Goal: Task Accomplishment & Management: Complete application form

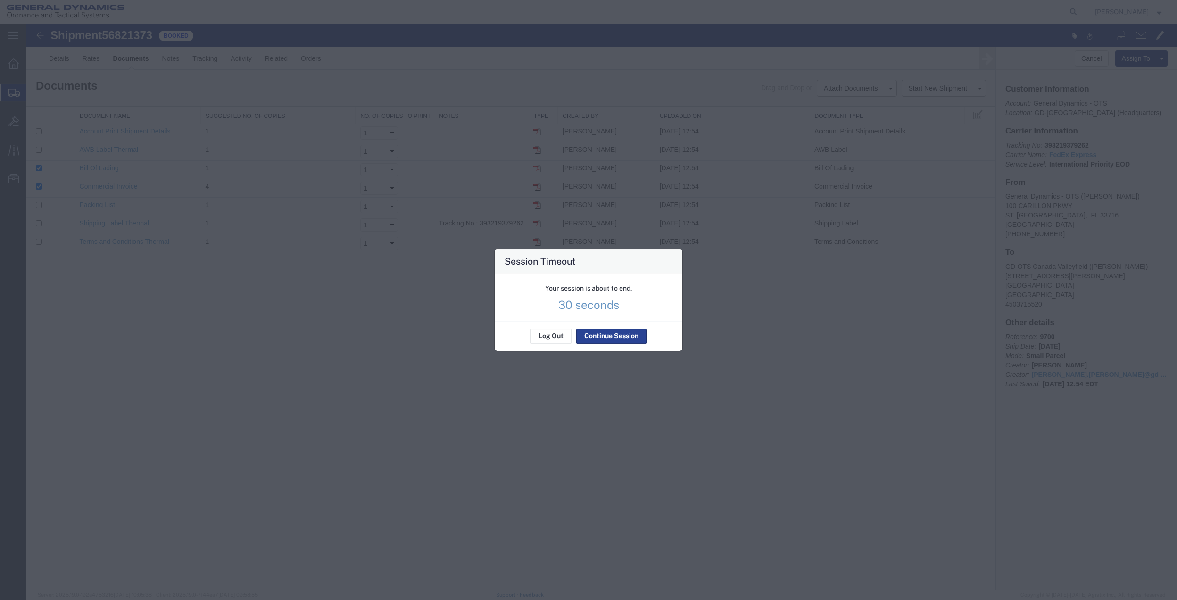
click at [597, 338] on button "Continue Session" at bounding box center [611, 336] width 70 height 15
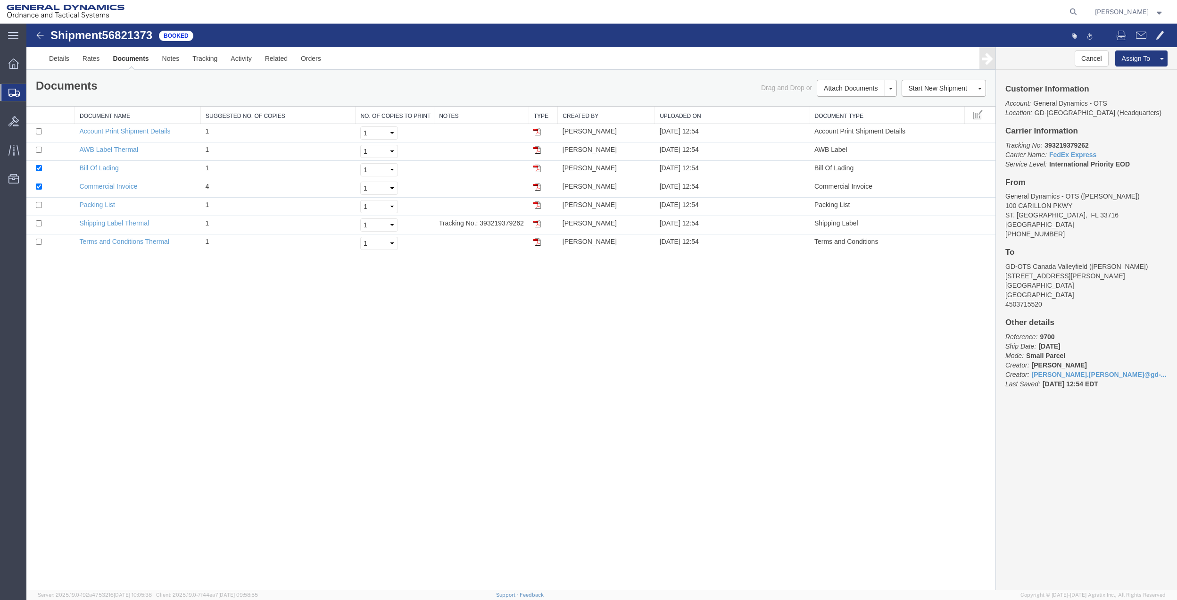
click at [0, 0] on span "Create Shipment" at bounding box center [0, 0] width 0 height 0
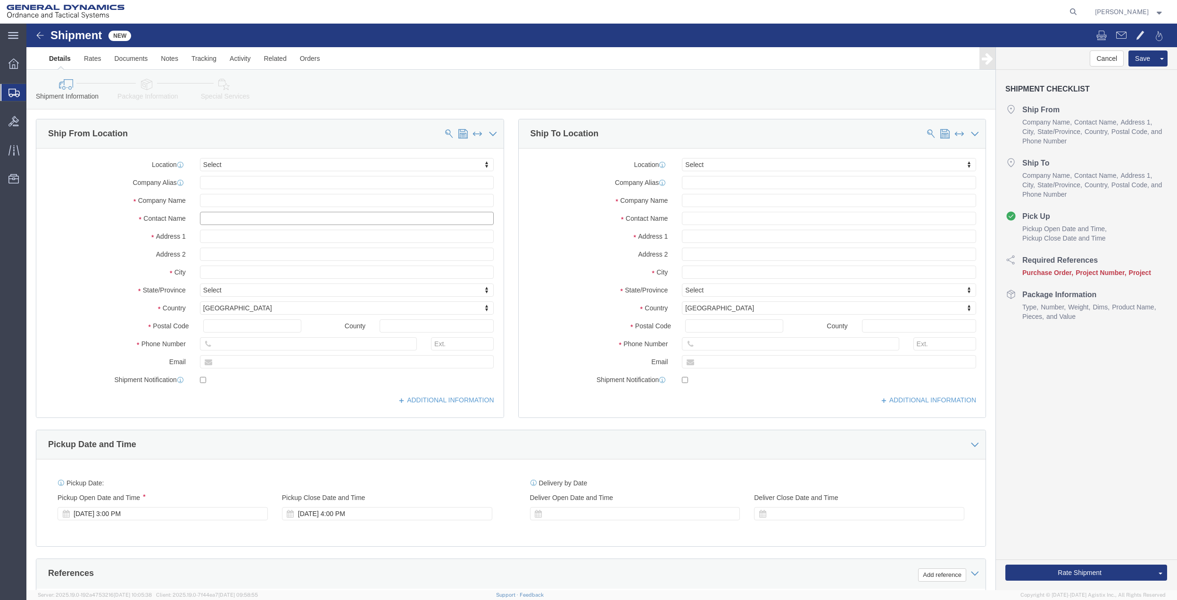
click input "text"
type input "[PERSON_NAME]"
drag, startPoint x: 219, startPoint y: 211, endPoint x: 225, endPoint y: 207, distance: 7.2
click p "- General Dynamics - OTS - ([PERSON_NAME]) [STREET_ADDRESS]"
type input "100 CARILLON pkwy"
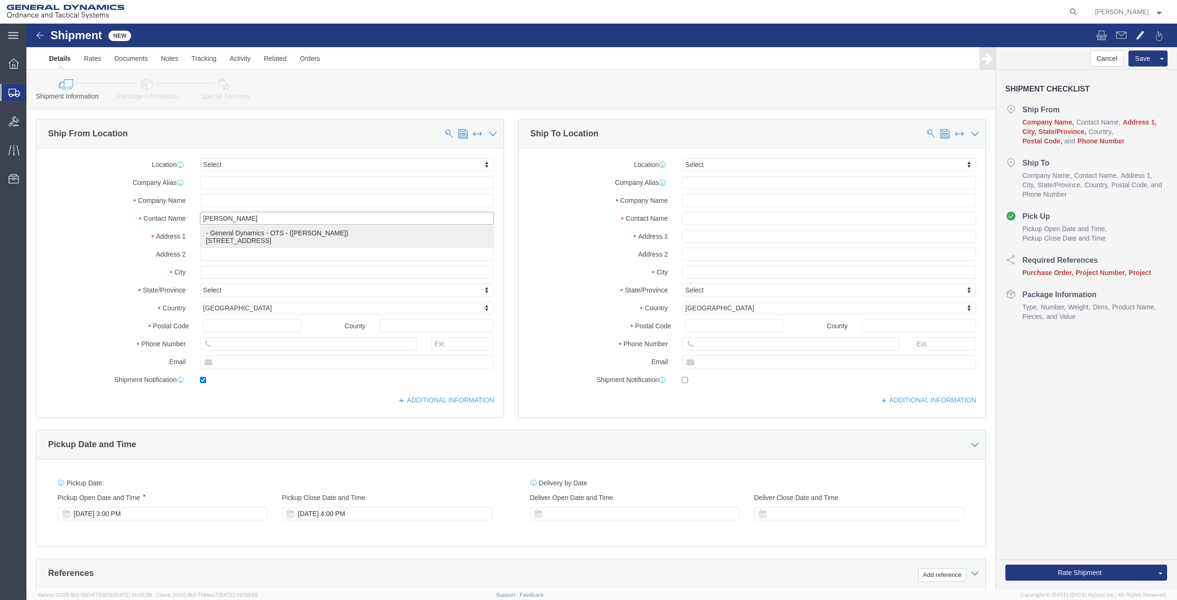
type input "33716"
type input "[PHONE_NUMBER]"
type input "[PERSON_NAME].[PERSON_NAME]@gd-ots."
checkbox input "true"
type input "General Dynamics - OTS"
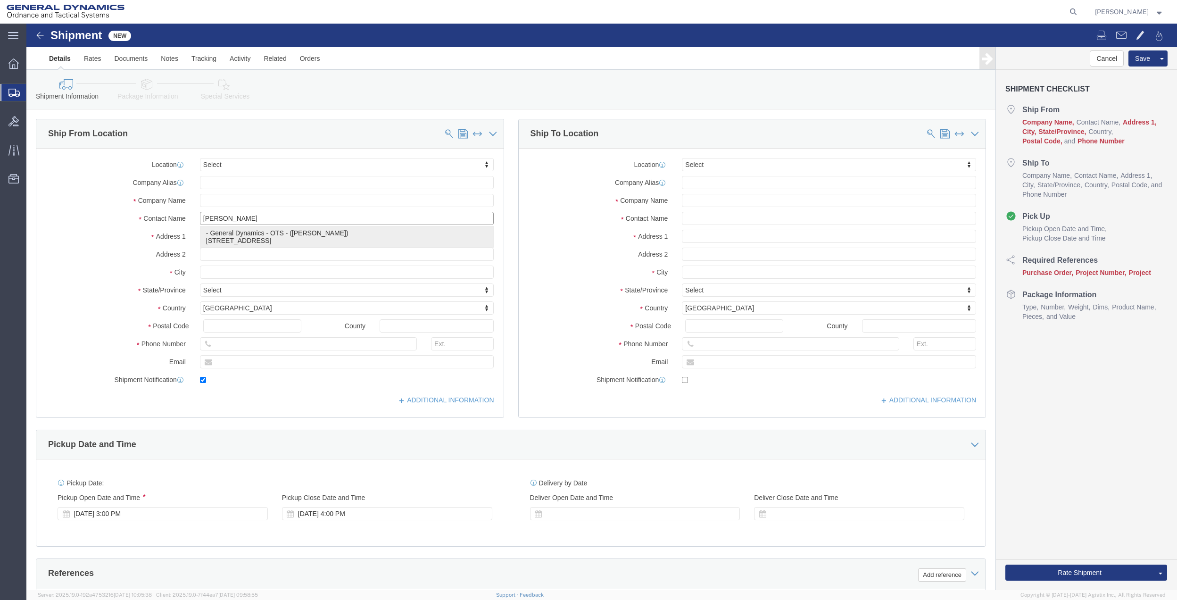
type input "[PERSON_NAME]"
type input "[GEOGRAPHIC_DATA]"
select select "FL"
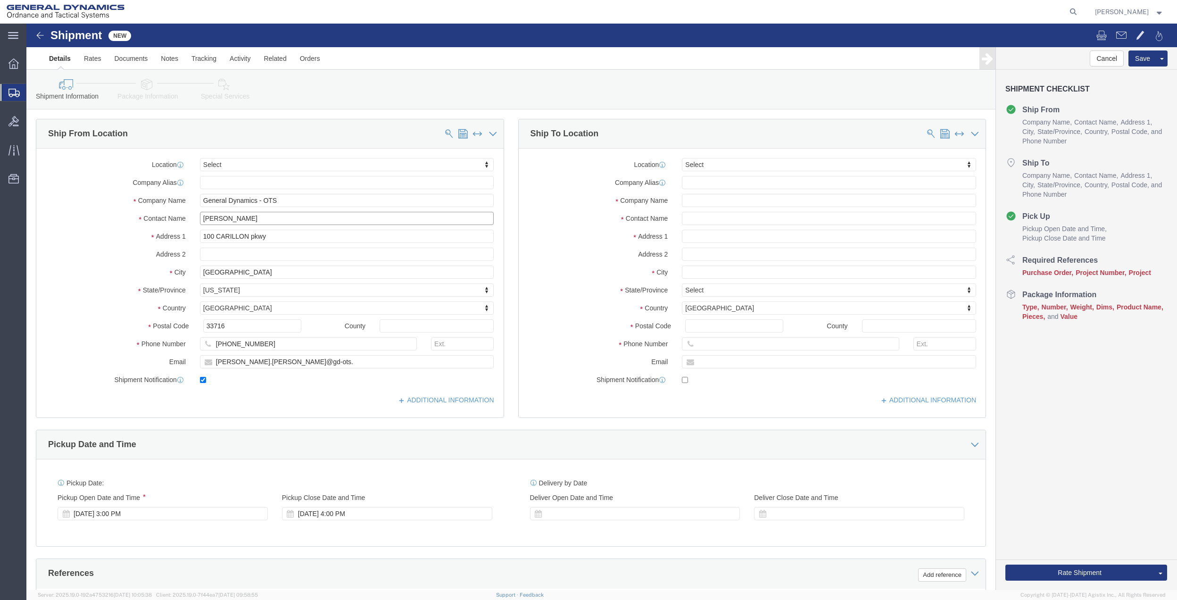
type input "[PERSON_NAME]"
click input "text"
click input "coporate flee"
type input "corporate flee"
click p "- CORPORATE FLEET SERVICES - (CORPORATE FLEET SERVICES) [STREET_ADDRESS][PERSON…"
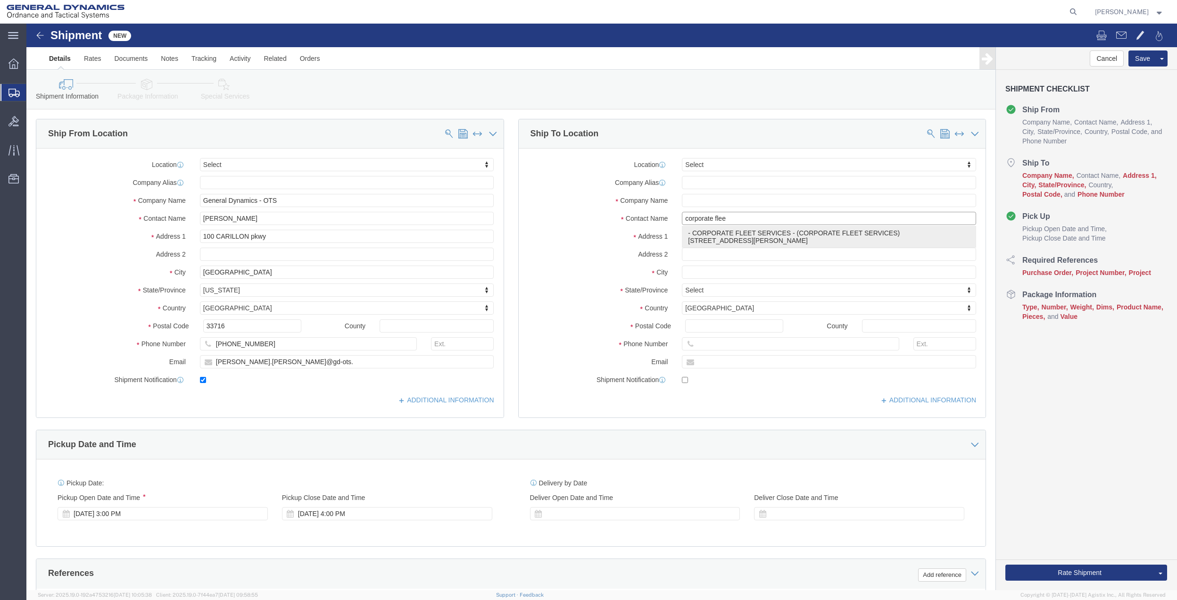
type input "[STREET_ADDRESS][PERSON_NAME]"
type input "48203"
type input "[PHONE_NUMBER]"
type input "CORPORATE FLEET SERVICES"
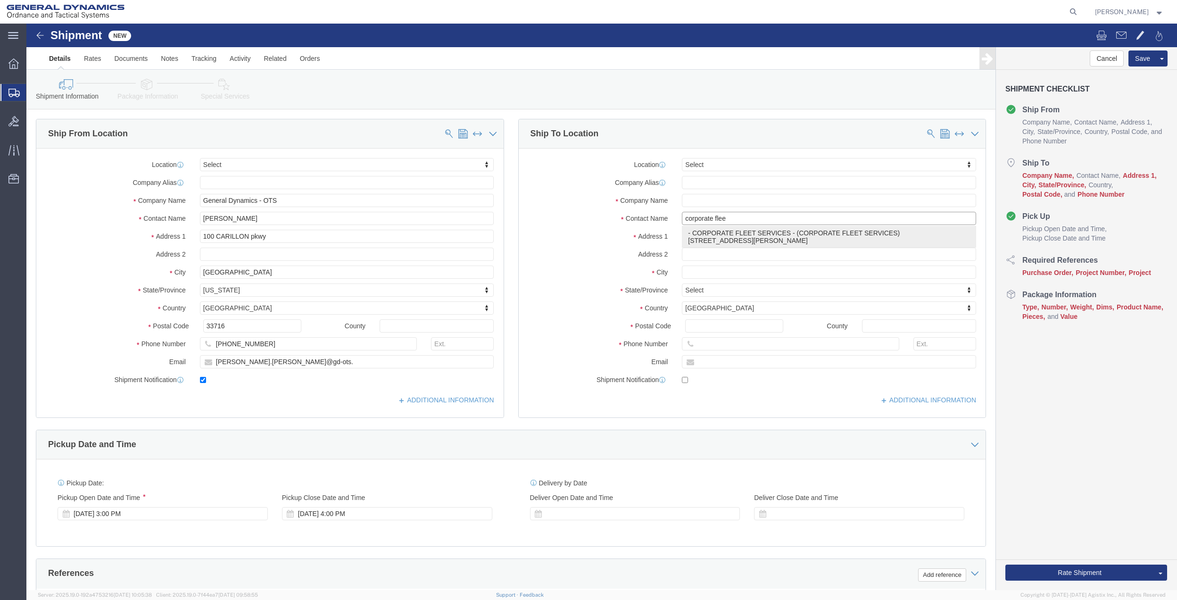
type input "[GEOGRAPHIC_DATA]"
select select "MI"
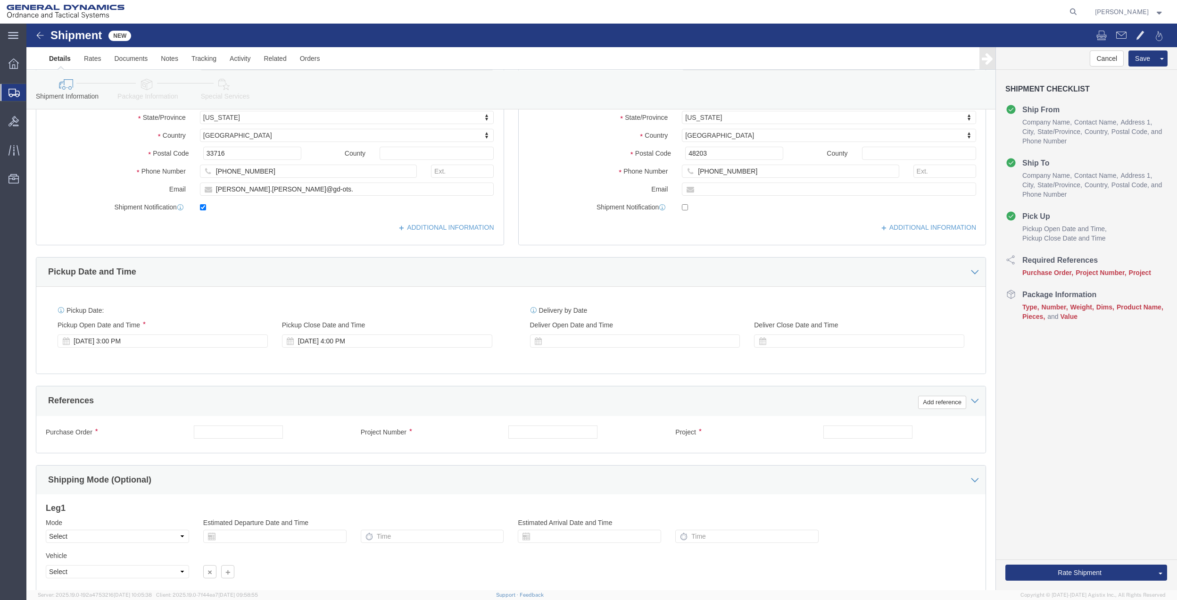
scroll to position [246, 0]
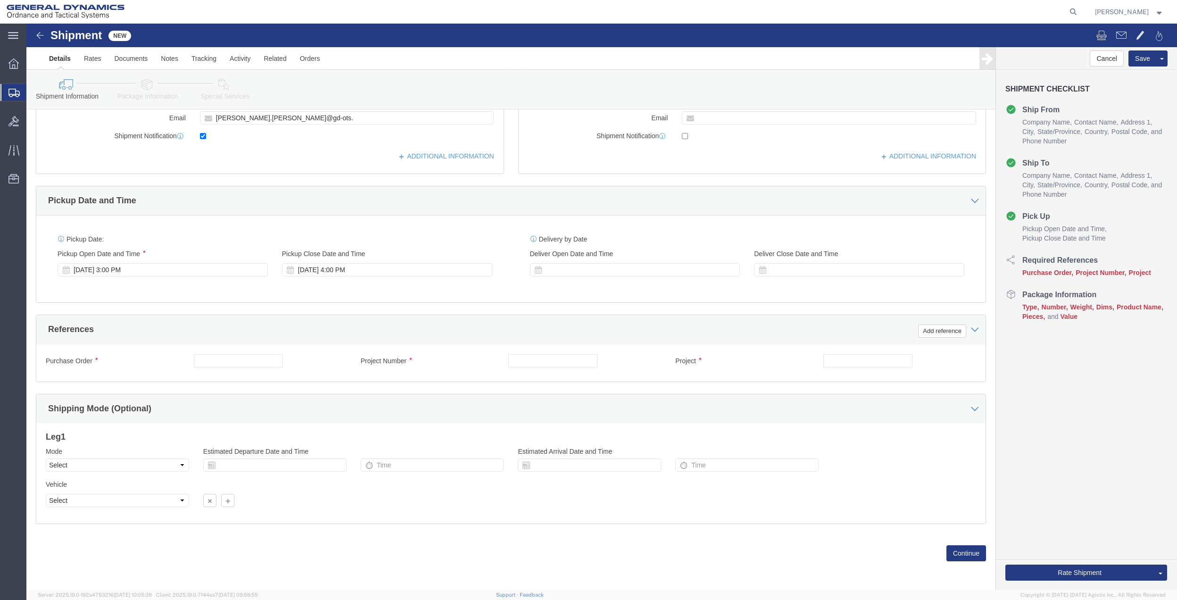
type input "CORPORATE FLEET SERVICES"
click button "Add reference"
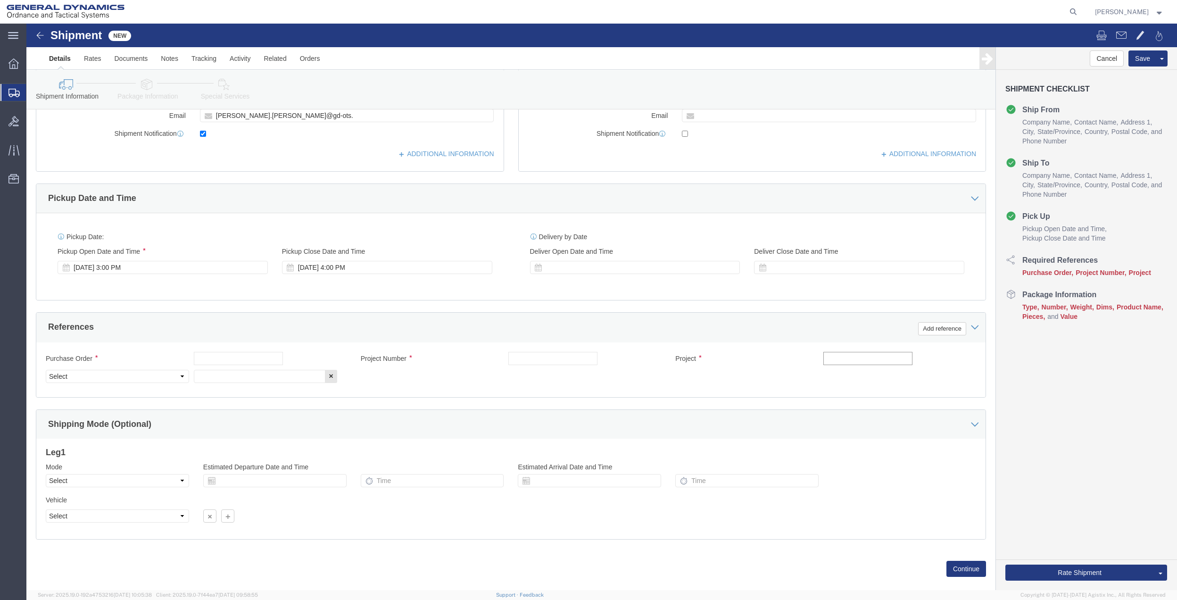
click input "text"
drag, startPoint x: 866, startPoint y: 335, endPoint x: 725, endPoint y: 333, distance: 141.5
click input "mab 50 mesquite"
click div "Project mab 50 mesquite"
click input "mab 50 mesquite"
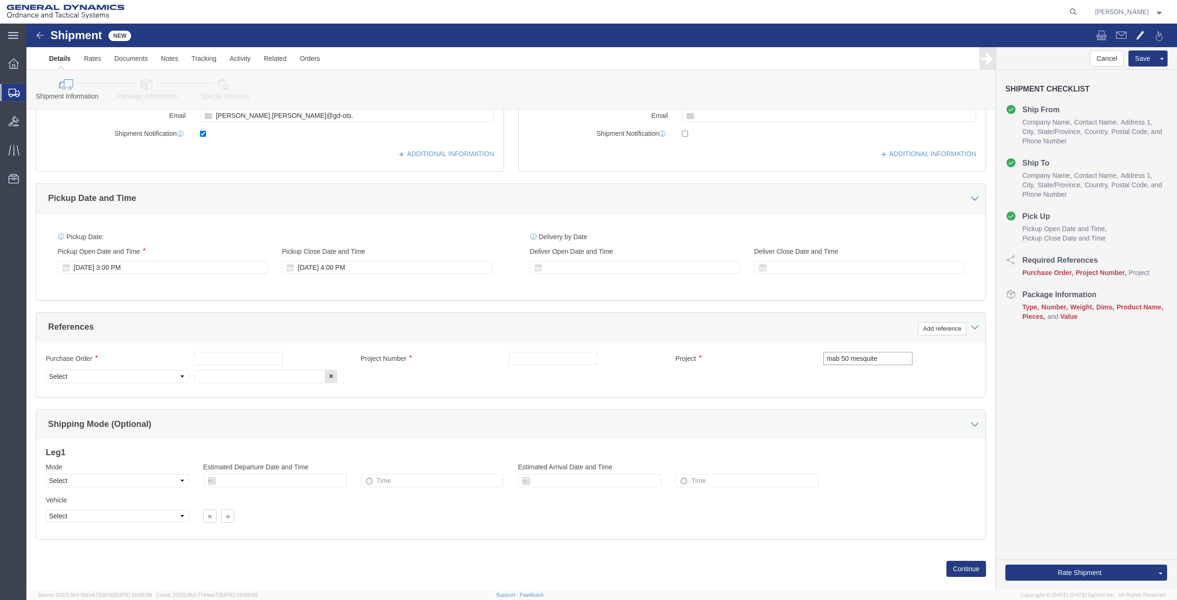
click input "mab 50 mesquite"
type input "mab 50 mesquite"
click input "text"
paste input "mab 50 mesquite"
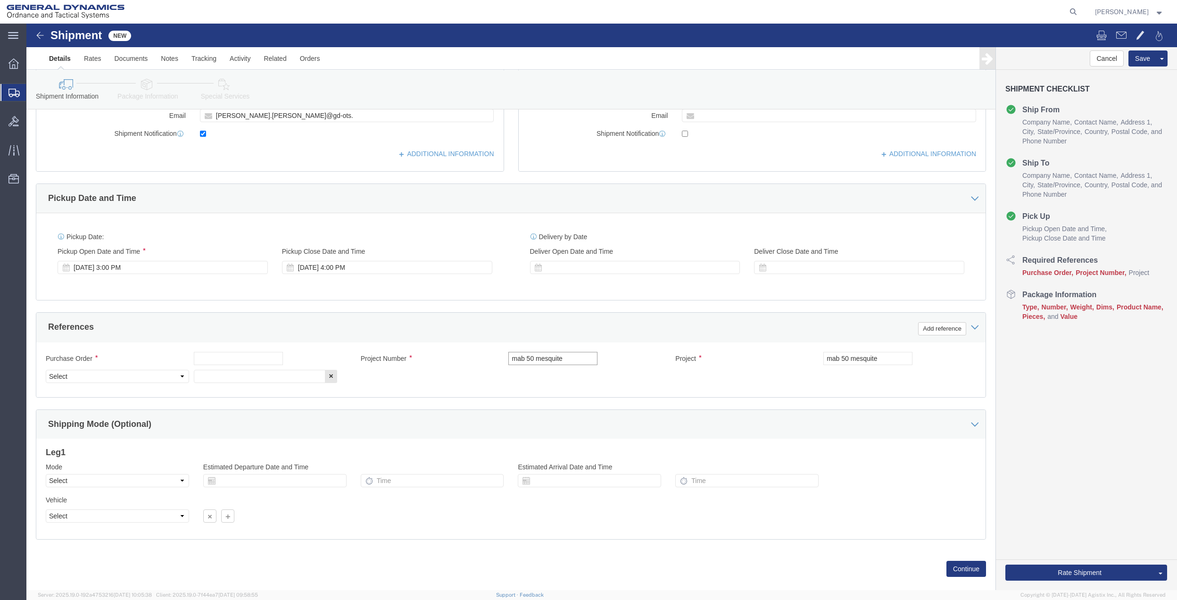
type input "mab 50 mesquite"
click input "text"
paste input "mab 50 mesquite"
type input "mab 50 mesquite"
drag, startPoint x: 213, startPoint y: 359, endPoint x: 189, endPoint y: 360, distance: 24.5
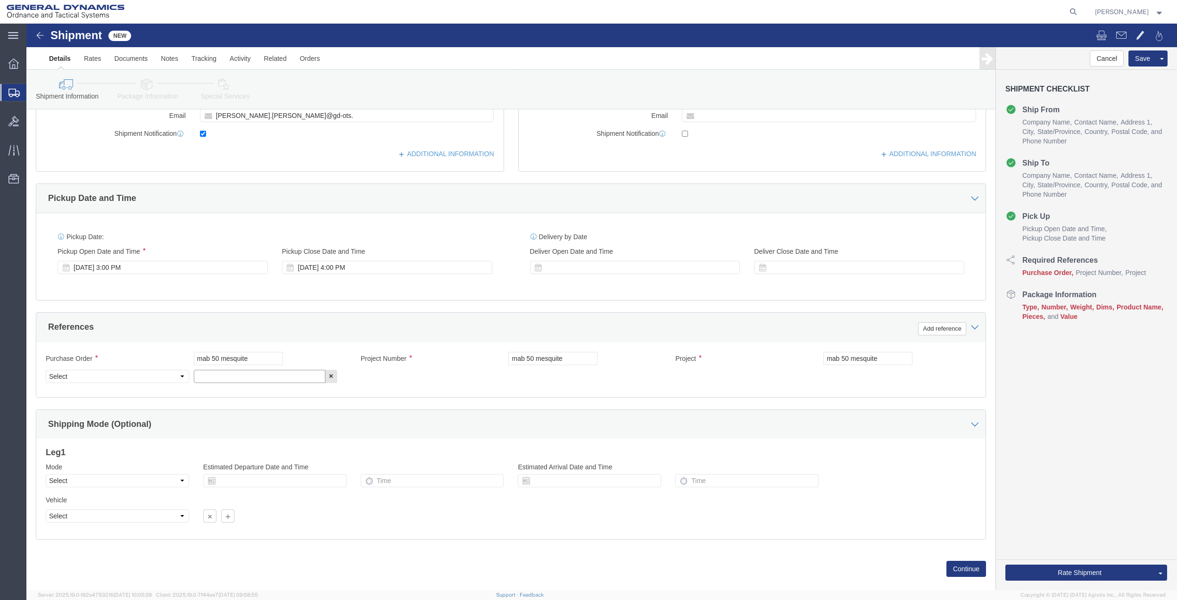
click input "text"
paste input "mab 50 mesquite"
type input "mab 50 mesquite"
drag, startPoint x: 127, startPoint y: 354, endPoint x: 121, endPoint y: 350, distance: 7.2
click select "Select Account Type Activity ID Airline Appointment Number ASN Batch Request # …"
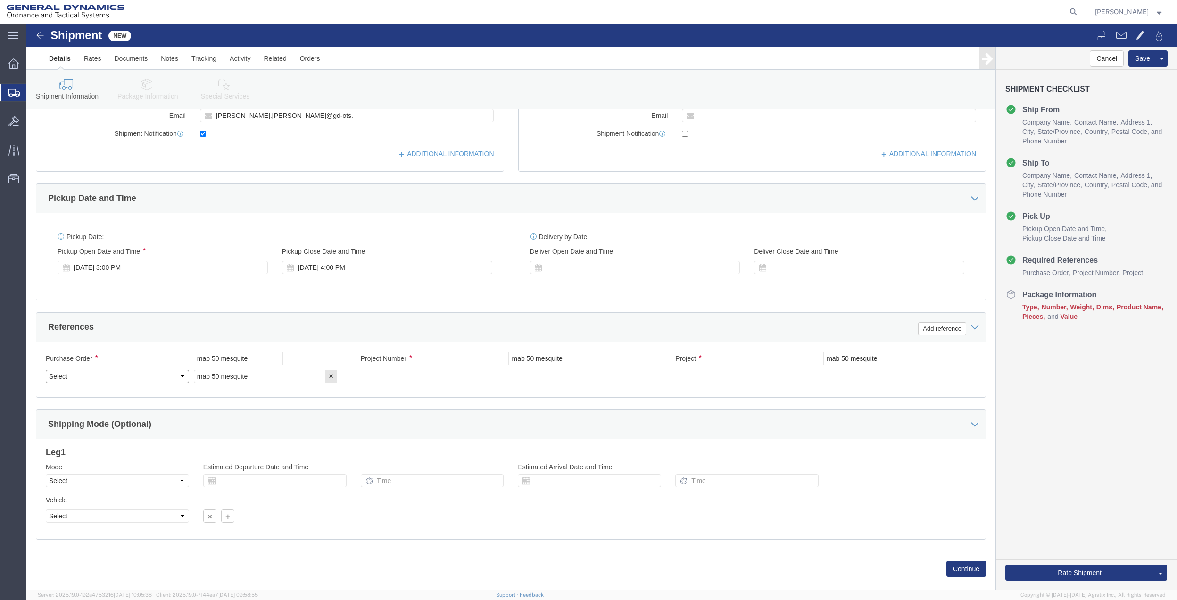
click select "Select Account Type Activity ID Airline Appointment Number ASN Batch Request # …"
drag, startPoint x: 95, startPoint y: 352, endPoint x: 87, endPoint y: 345, distance: 10.7
click select "Select Account Type Activity ID Airline Appointment Number ASN Batch Request # …"
select select "DEPT"
click select "Select Account Type Activity ID Airline Appointment Number ASN Batch Request # …"
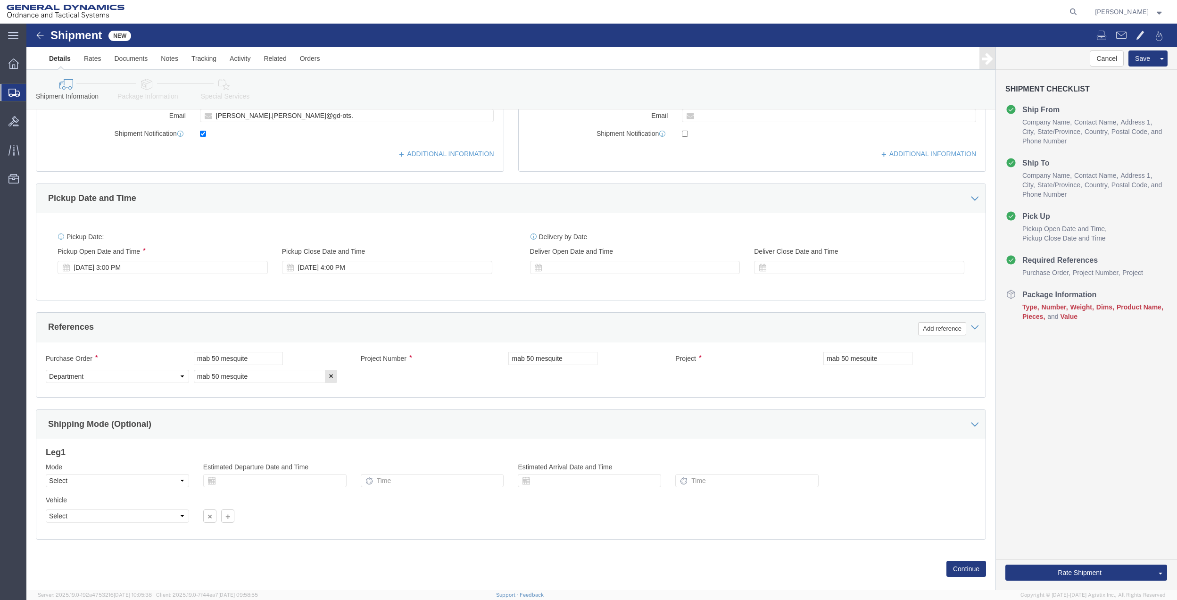
click link "Package Information"
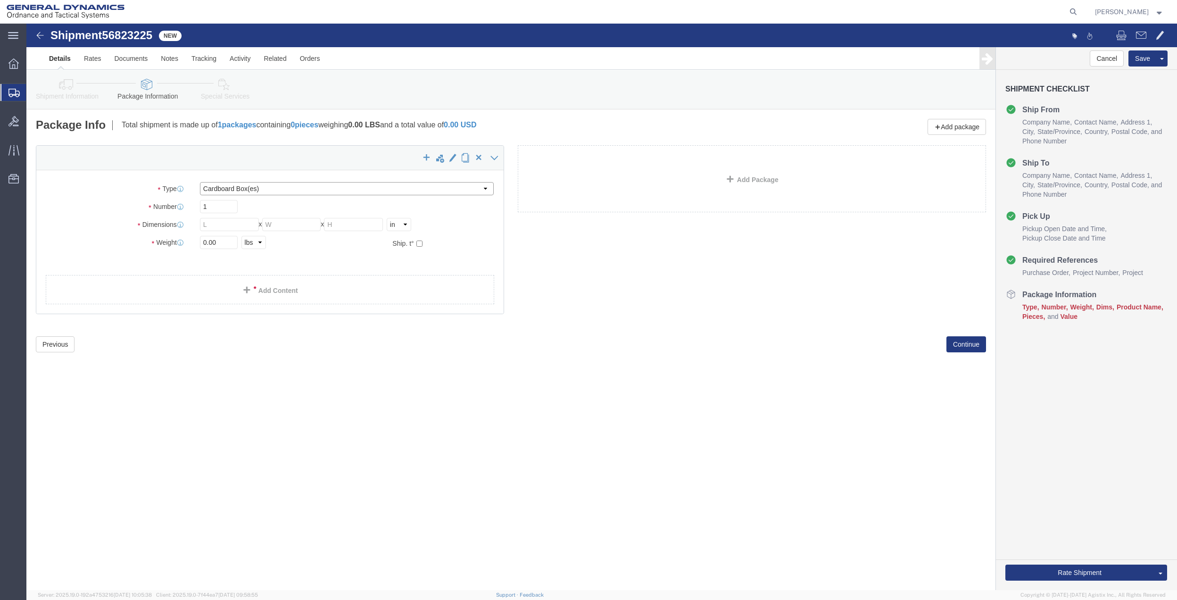
click select "Select Bale(s) Basket(s) Bolt(s) Bottle(s) Buckets Bulk Bundle(s) Can(s) Cardbo…"
select select "ENV"
click select "Select Bale(s) Basket(s) Bolt(s) Bottle(s) Buckets Bulk Bundle(s) Can(s) Cardbo…"
type input "9.50"
type input "12.50"
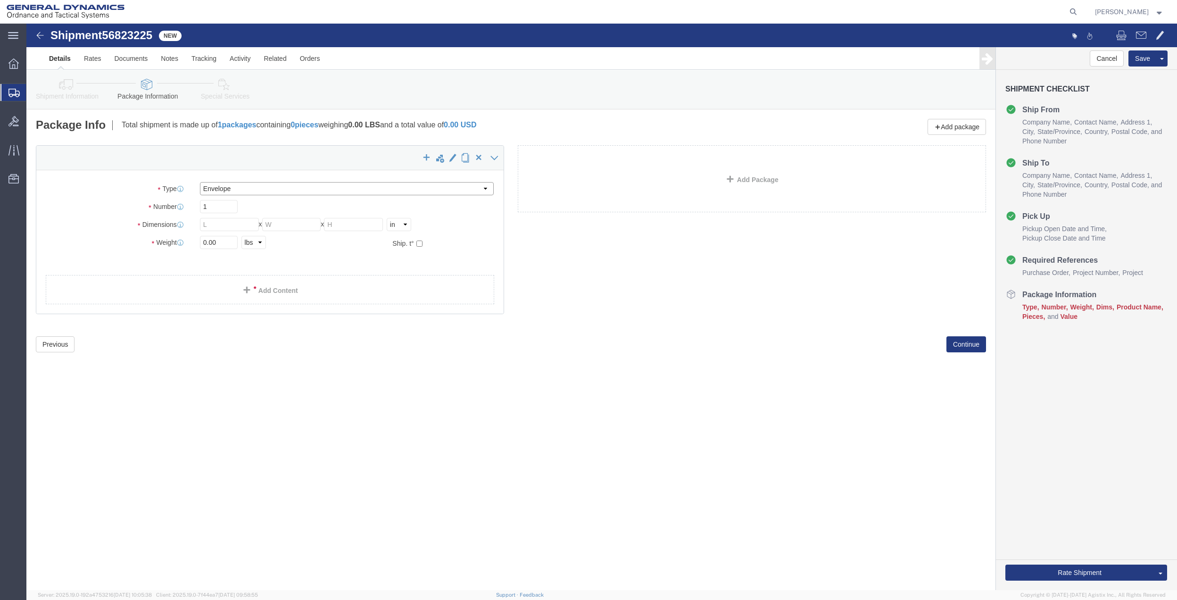
type input "0.25"
type input "1"
click link "Add Content"
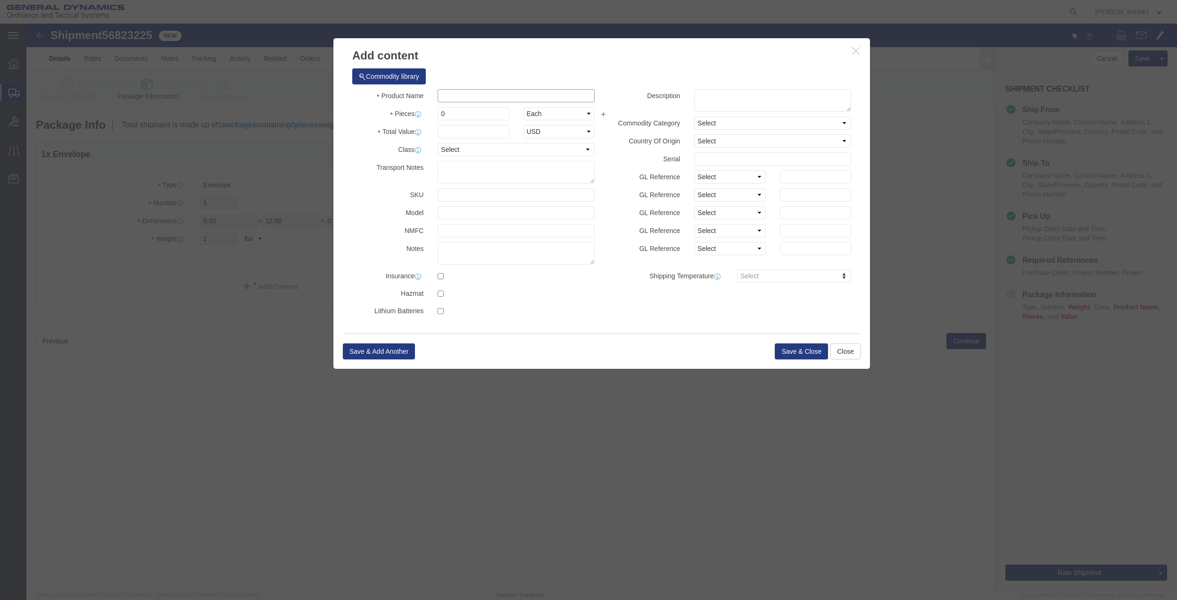
click input "text"
type input "misc"
type input "100"
select select "US"
click input "0"
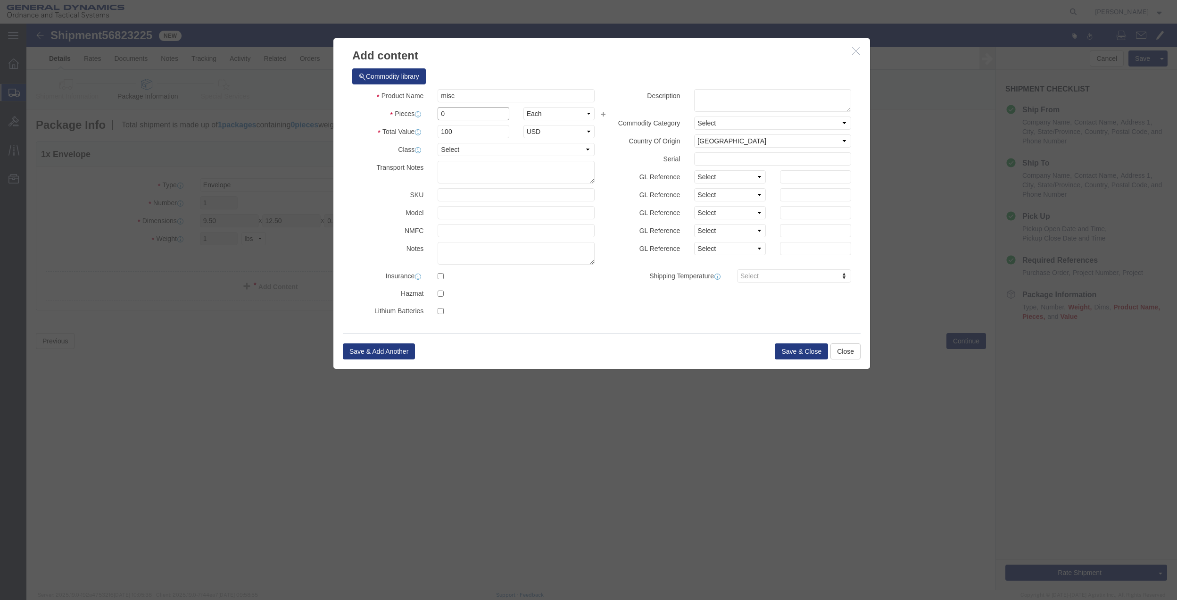
type input "01"
drag, startPoint x: 437, startPoint y: 128, endPoint x: 437, endPoint y: 135, distance: 7.1
click select "Select 50 55 60 65 70 85 92.5 100 125 175 250 300 400"
select select "70"
click select "Select 50 55 60 65 70 85 92.5 100 125 175 250 300 400"
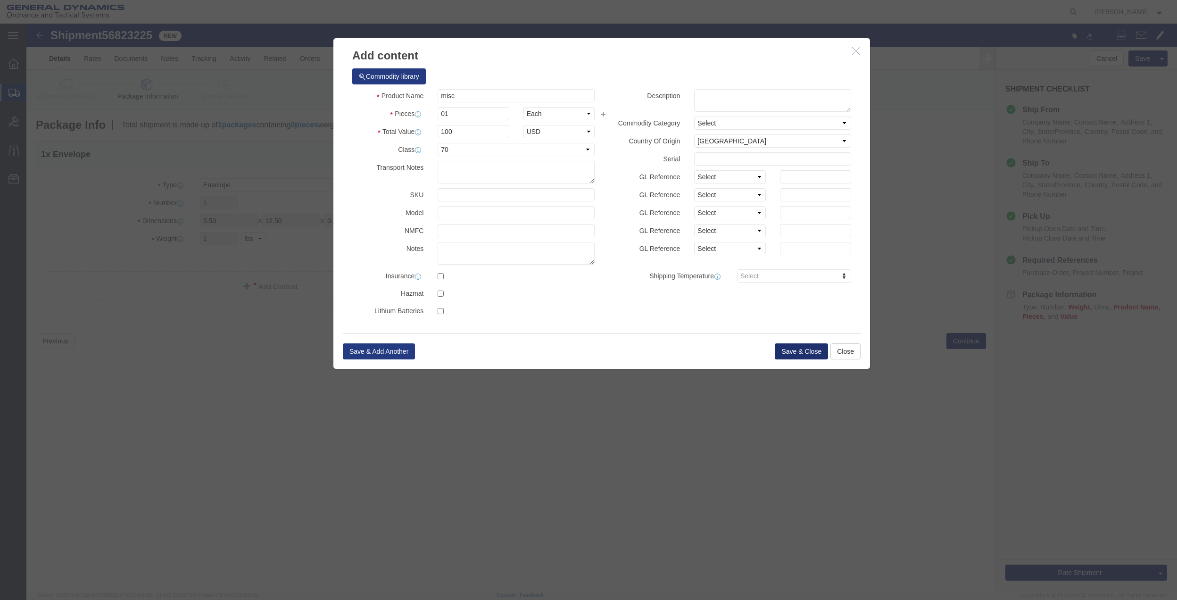
click button "Save & Close"
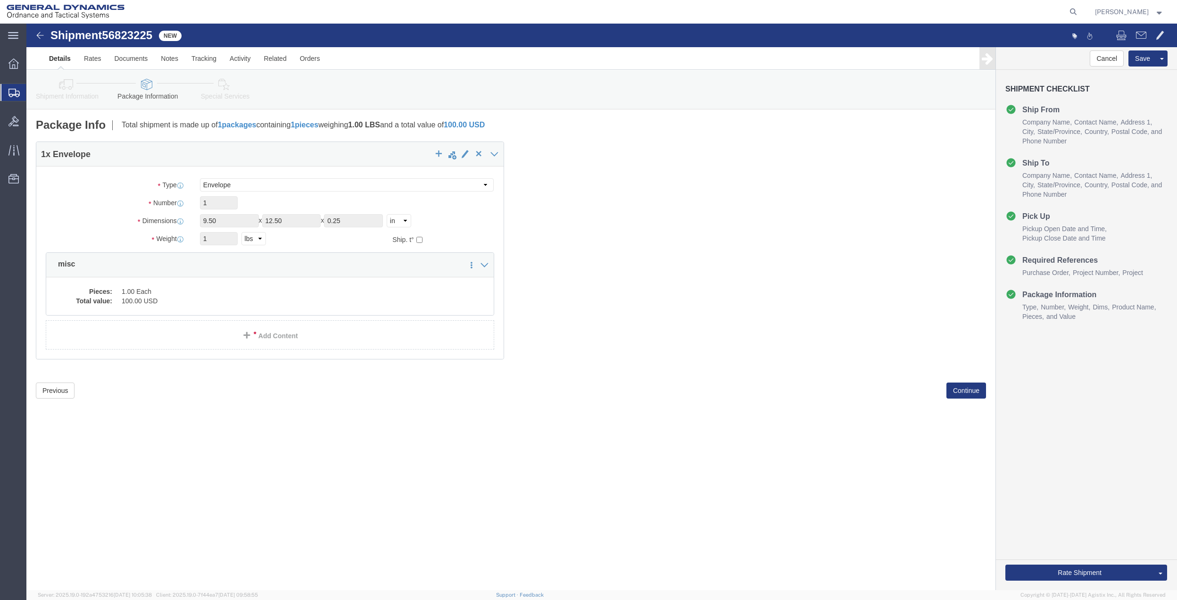
click link "Special Services"
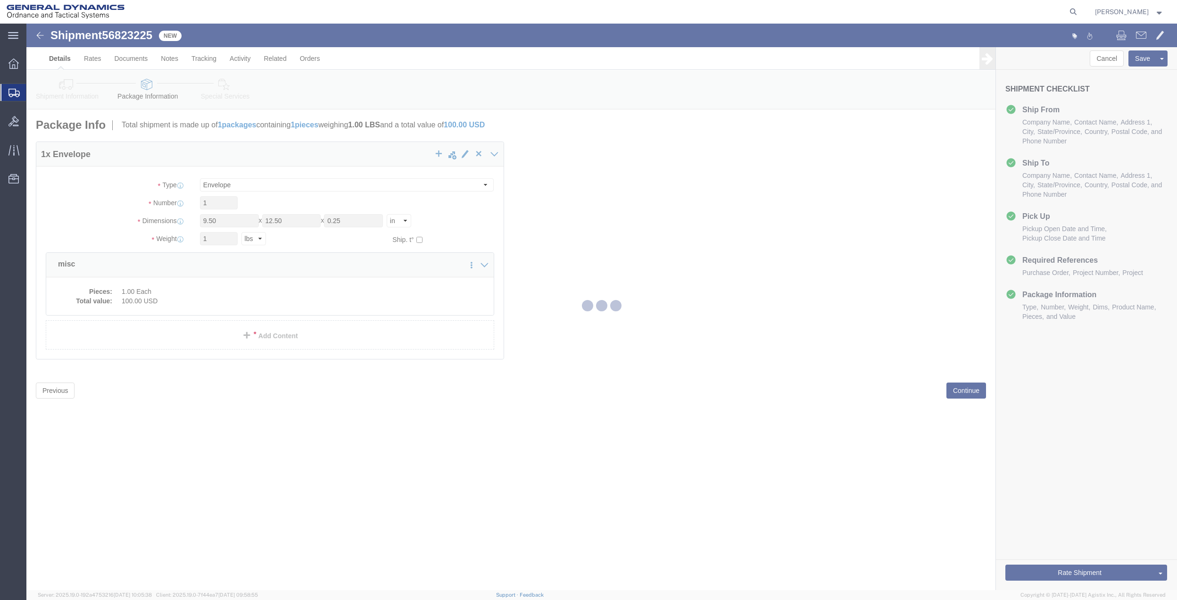
select select
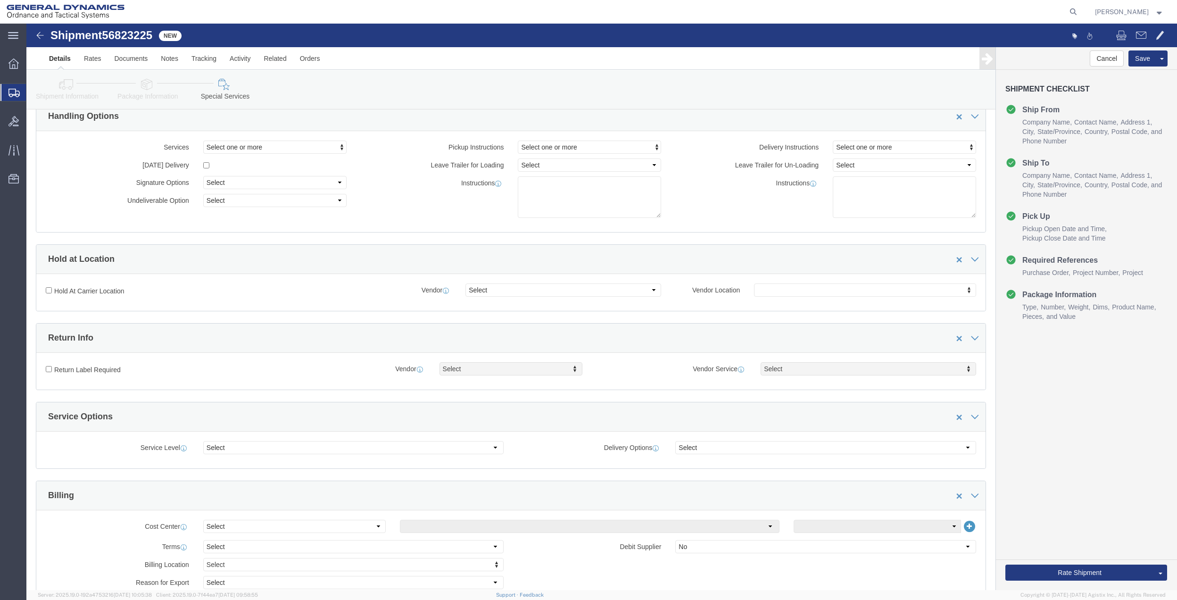
scroll to position [251, 0]
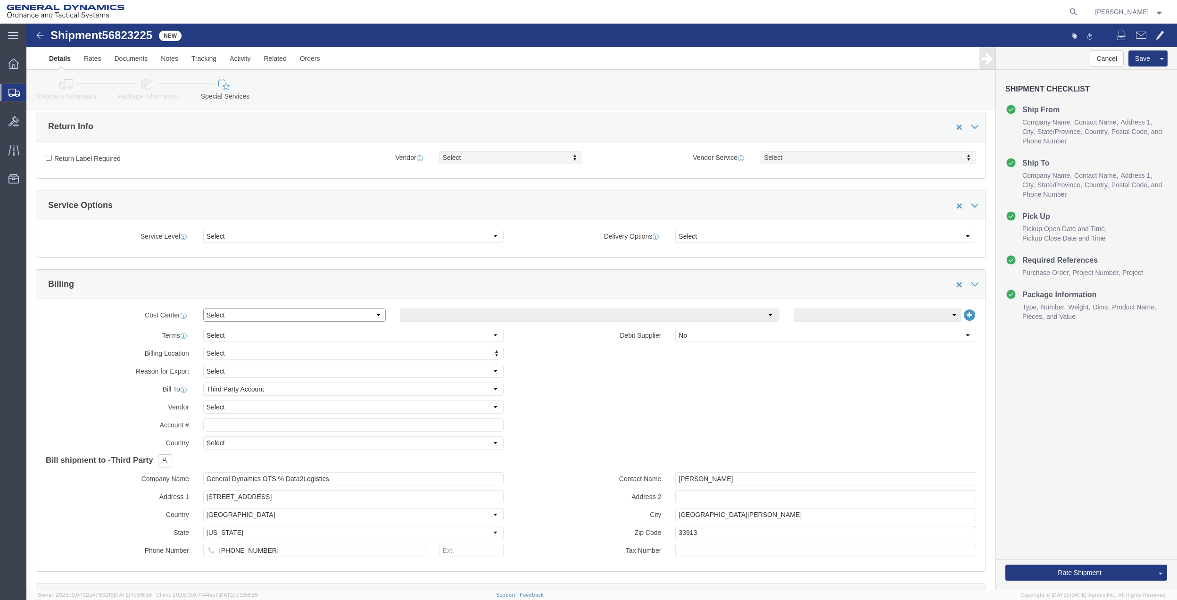
click select "Select Buyer Cost Center Department Operations Number Order Number Sales Person"
select select "DEPARTMENT"
click select "Select Buyer Cost Center Department Operations Number Order Number Sales Person"
click div "Select Buyer Cost Center Department Operations Number Order Number Sales Person…"
click select "Select [GEOGRAPHIC_DATA] [GEOGRAPHIC_DATA] [GEOGRAPHIC_DATA] [GEOGRAPHIC_DATA] …"
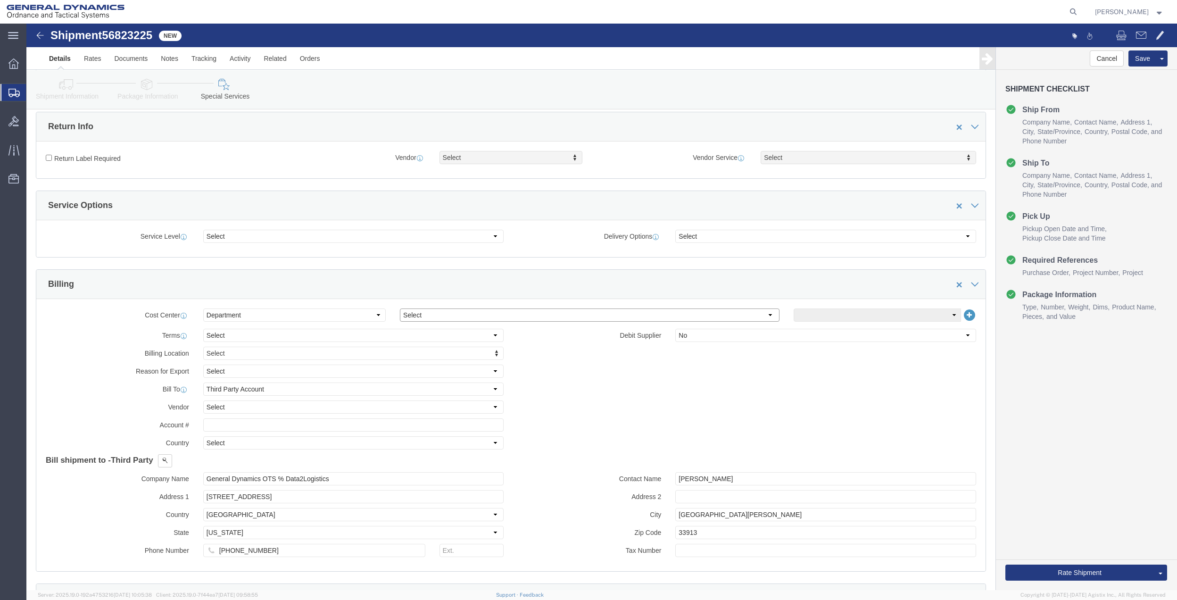
select select "1763983"
click select "Select [GEOGRAPHIC_DATA] [GEOGRAPHIC_DATA] [GEOGRAPHIC_DATA] [GEOGRAPHIC_DATA] …"
click select "Select 10AFM 10GAG 10GAH 10GFL 10GFO 10GIE 10GIS 30MABS St [PERSON_NAME] Program"
select select "214681"
click select "Select 10AFM 10GAG 10GAH 10GFL 10GFO 10GIE 10GIS 30MABS St [PERSON_NAME] Program"
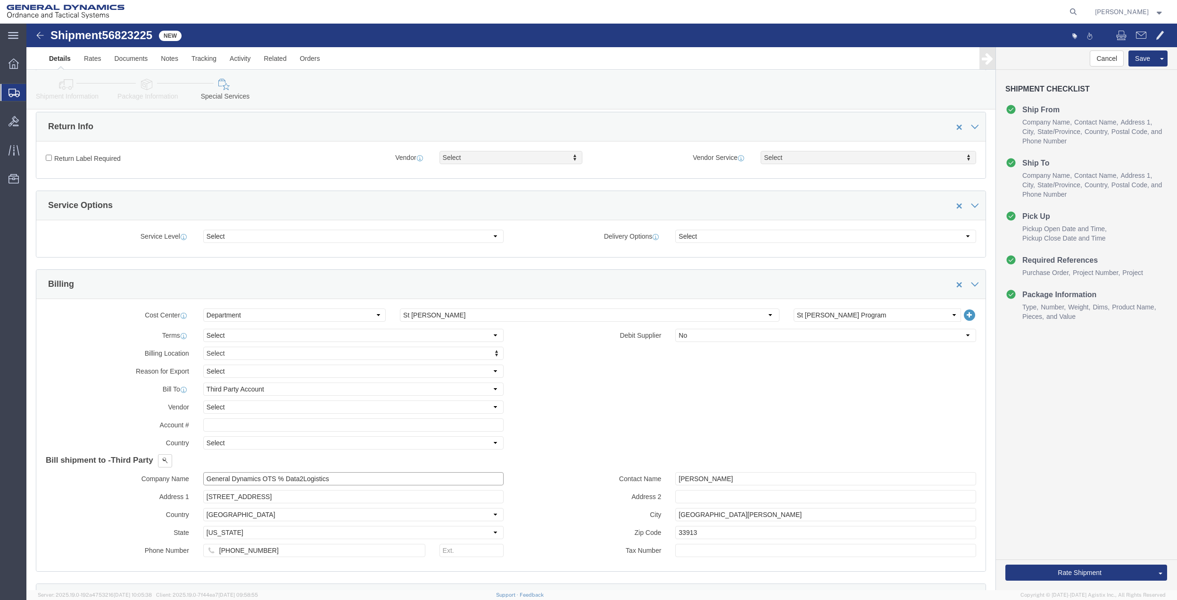
click input "General Dynamics OTS % Data2Logistics"
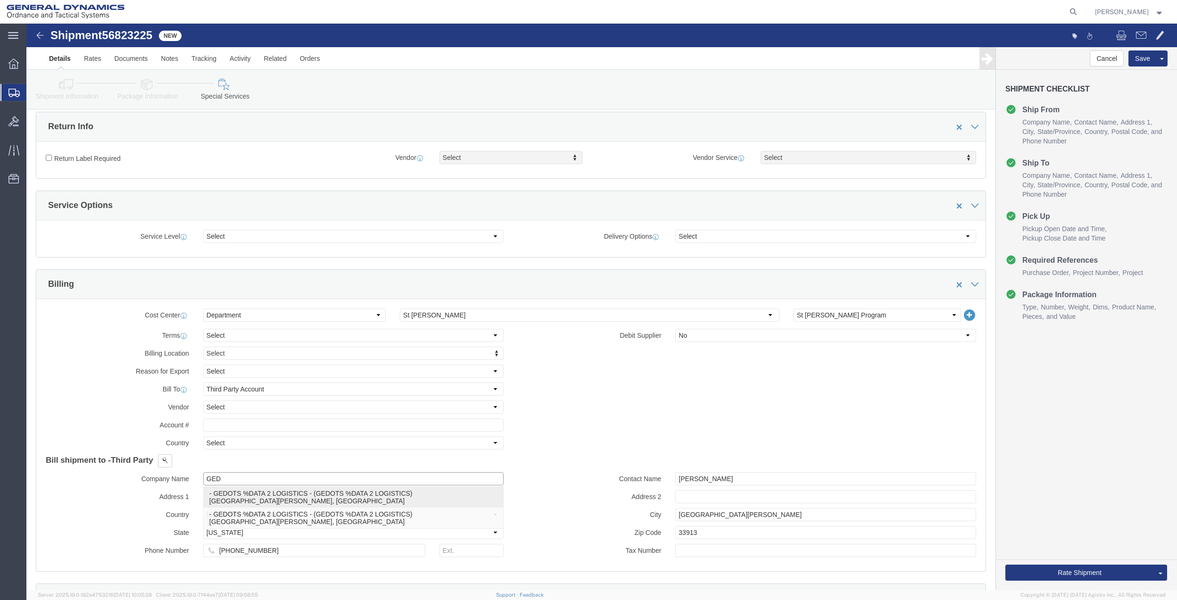
click p "- GEDOTS %DATA 2 LOGISTICS - (GEDOTS %DATA 2 LOGISTICS) [GEOGRAPHIC_DATA][PERSO…"
type input "GEDOTS %DATA 2 LOGISTICS"
type input "PO BOX 61050"
type input "GEDOTS %DATA 2 LOGISTICS"
type input "FORT [PERSON_NAME]"
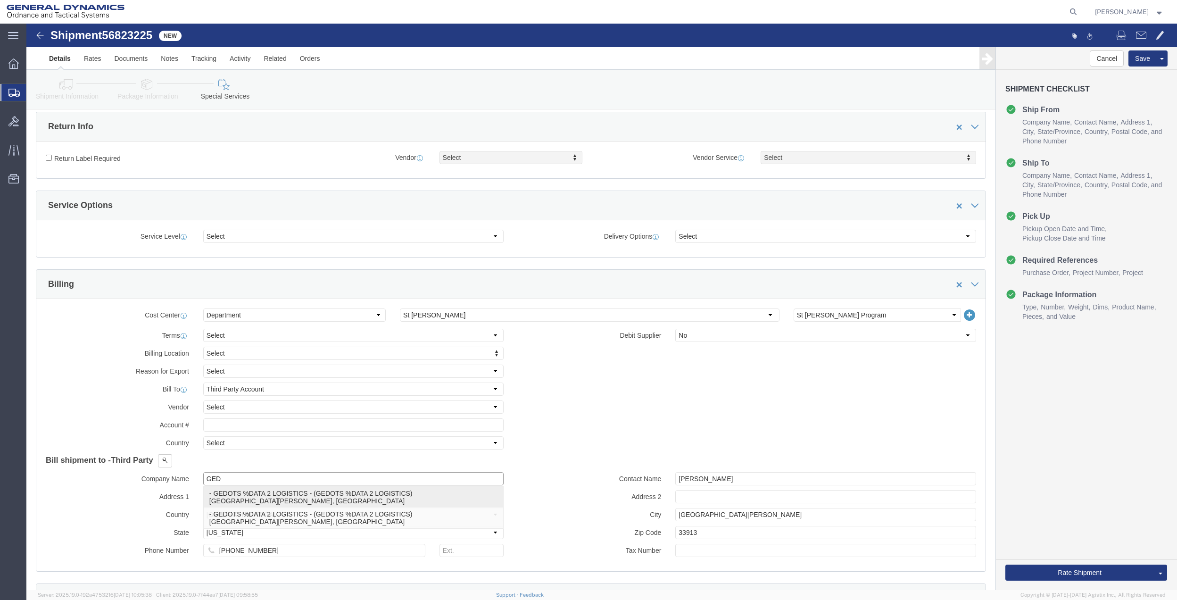
type input "33906"
select select "FL"
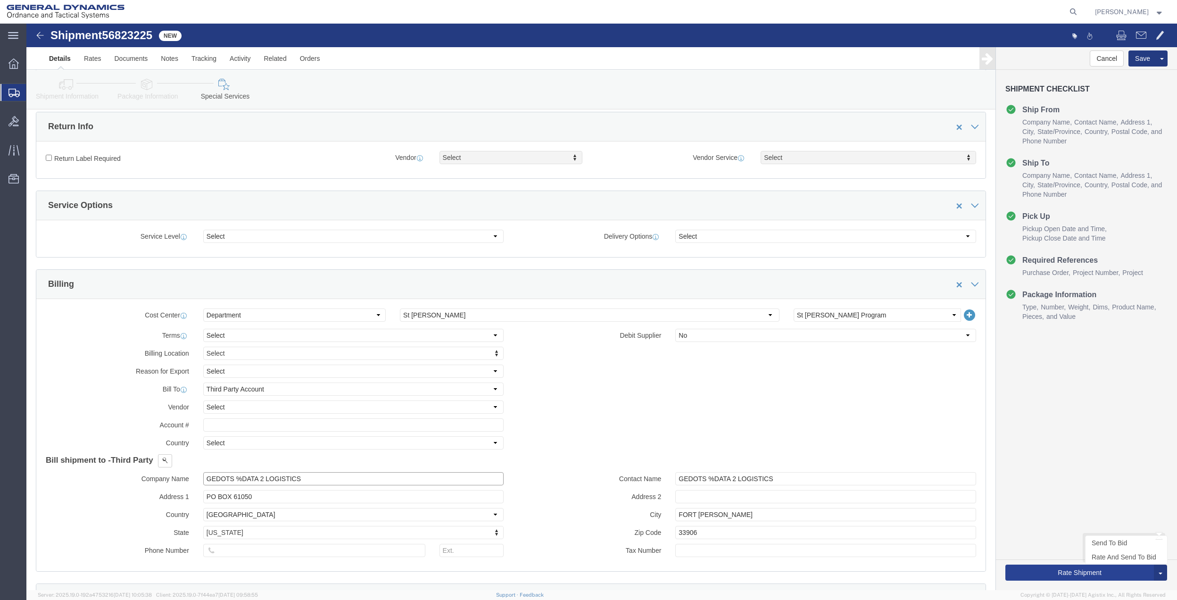
type input "GEDOTS %DATA 2 LOGISTICS"
click button "Rate Shipment"
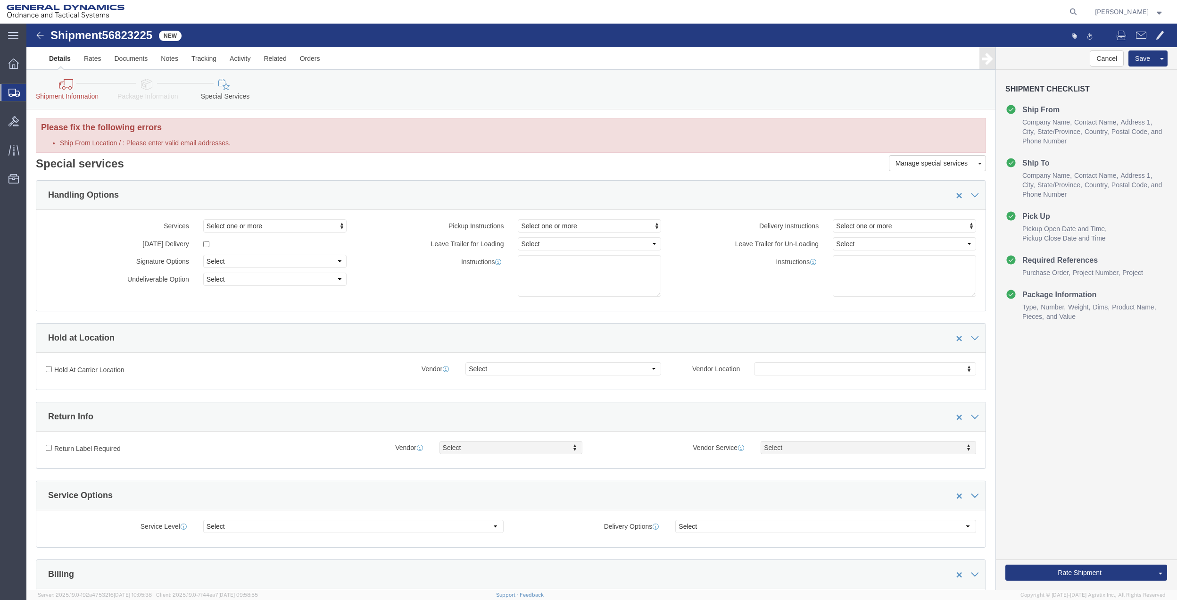
scroll to position [0, 0]
click icon
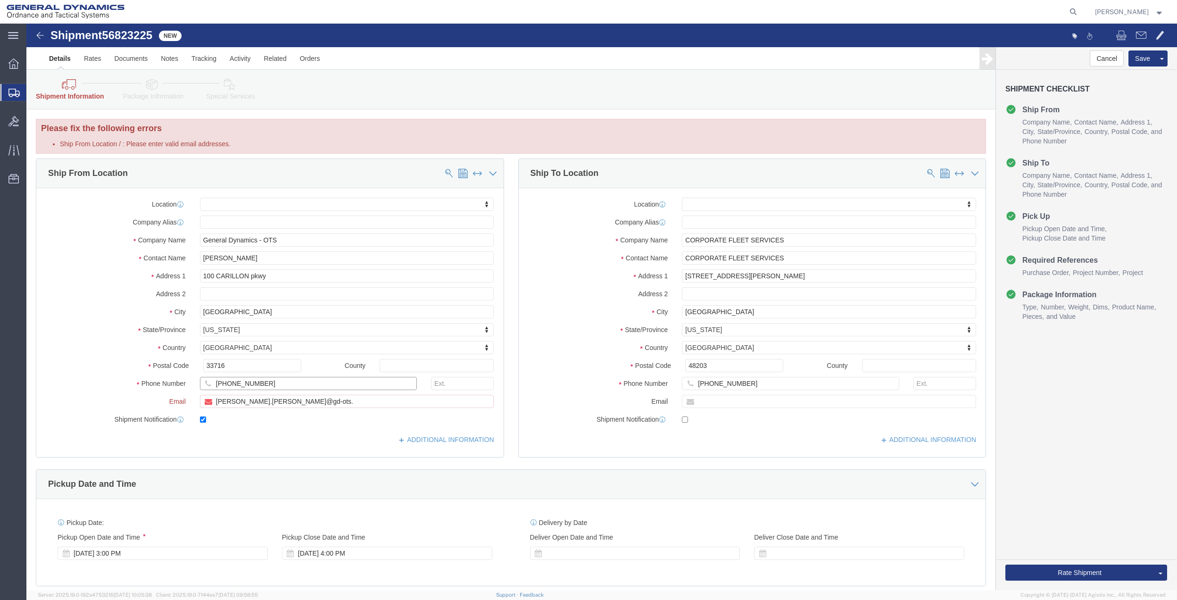
click input "[PHONE_NUMBER]"
click input "[PERSON_NAME].[PERSON_NAME]@gd-ots."
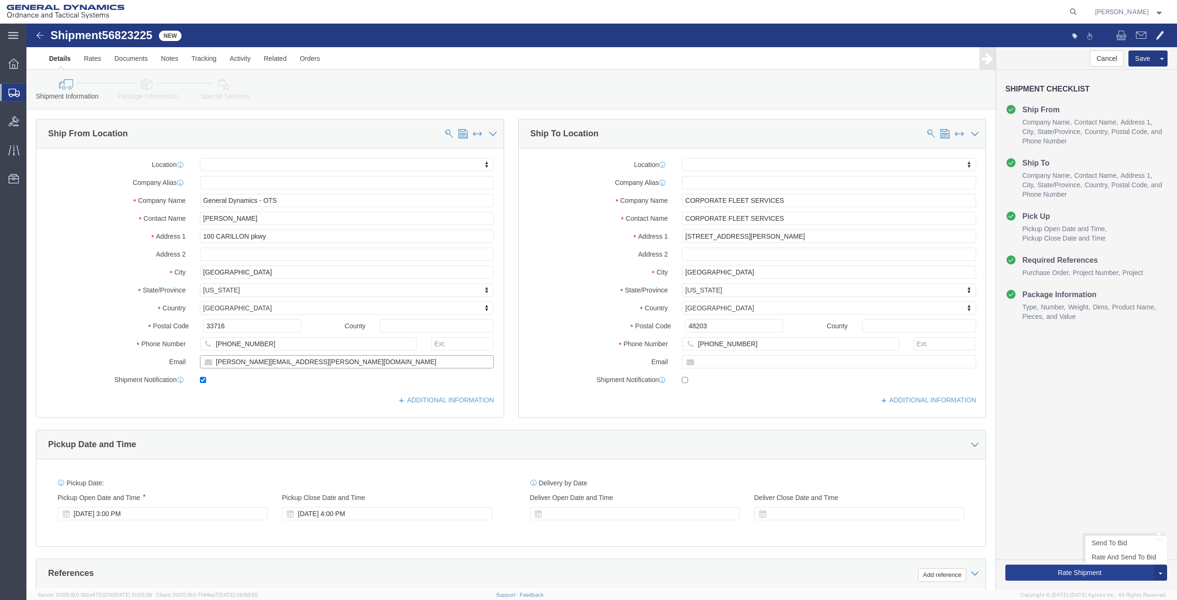
type input "[PERSON_NAME][EMAIL_ADDRESS][PERSON_NAME][DOMAIN_NAME]"
click button "Rate Shipment"
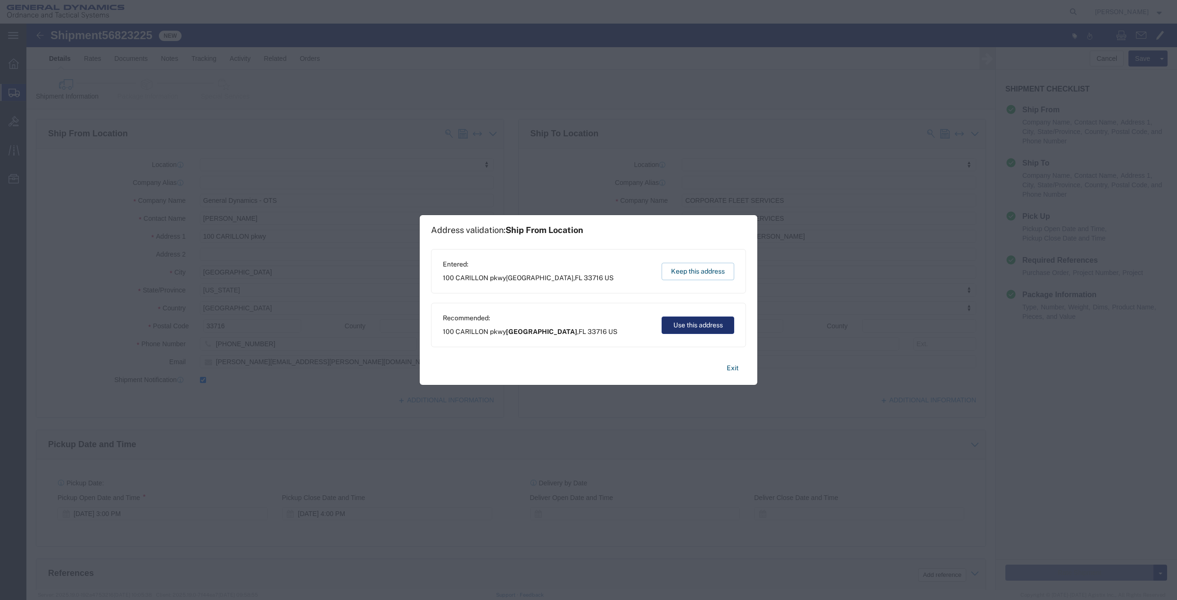
click at [688, 320] on button "Use this address" at bounding box center [698, 324] width 73 height 17
type input "[GEOGRAPHIC_DATA]"
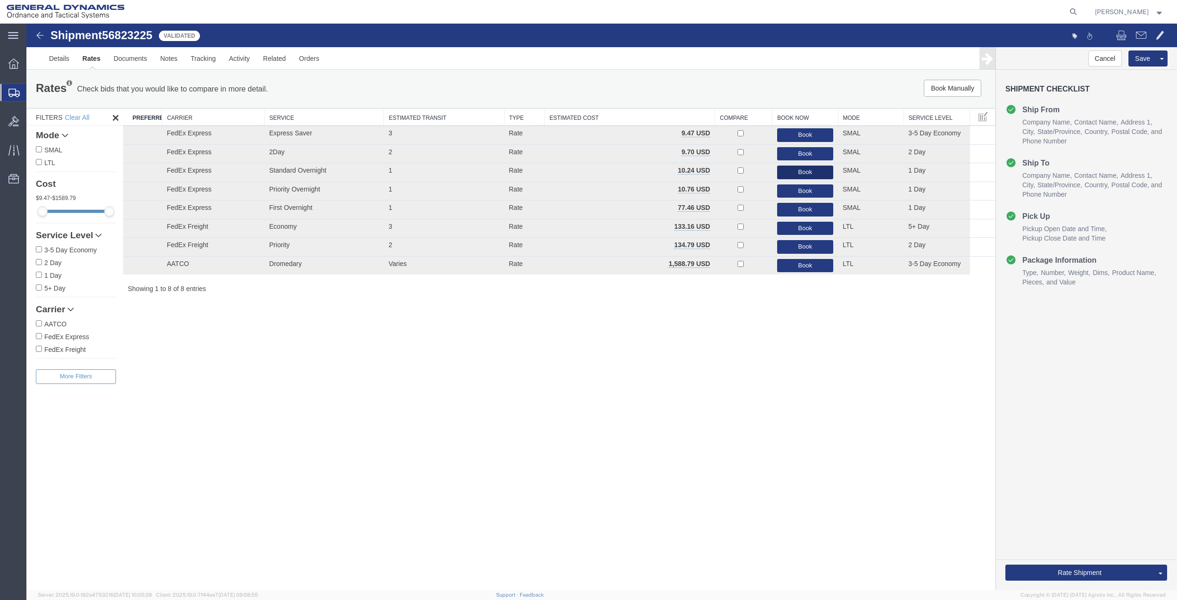
click at [806, 171] on button "Book" at bounding box center [805, 173] width 56 height 14
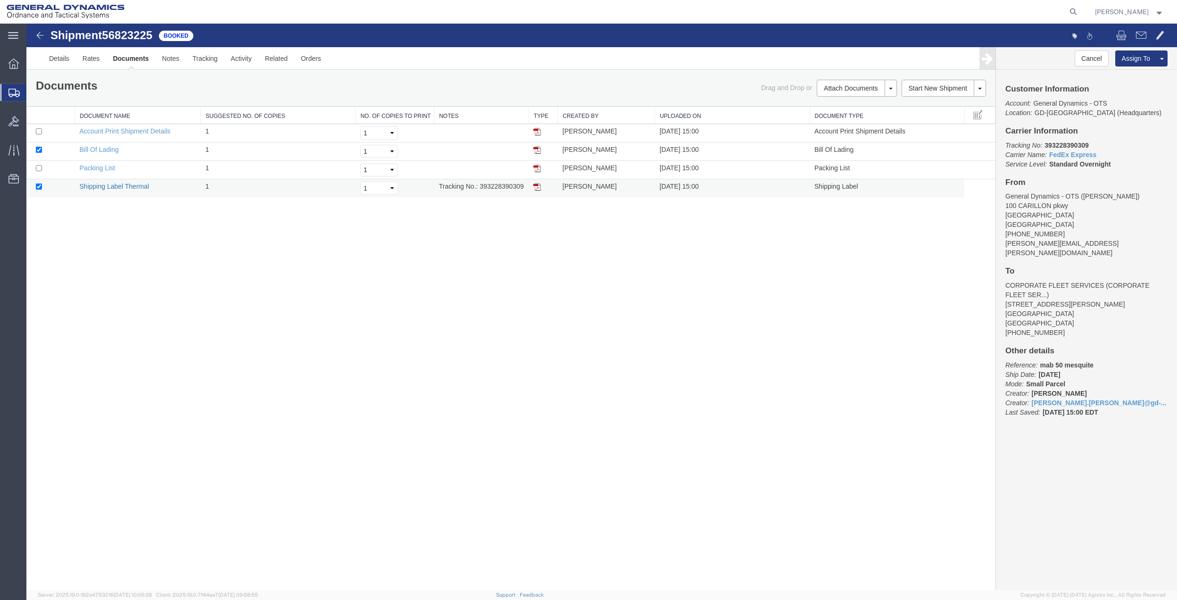
click at [138, 185] on link "Shipping Label Thermal" at bounding box center [115, 186] width 70 height 8
click at [0, 0] on span "Create Shipment" at bounding box center [0, 0] width 0 height 0
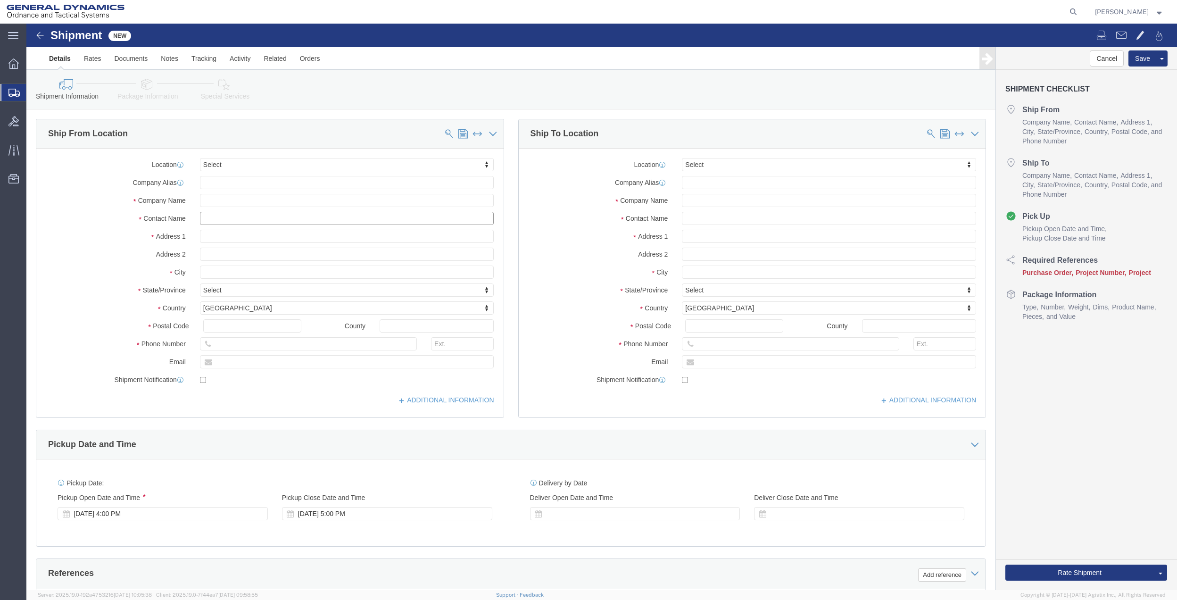
click input "text"
type input "[PERSON_NAME]"
drag, startPoint x: 217, startPoint y: 205, endPoint x: 251, endPoint y: 286, distance: 87.7
click div "- General Dynamics - OTS - ([PERSON_NAME]) [STREET_ADDRESS]"
type input "General Dynamics - OTS"
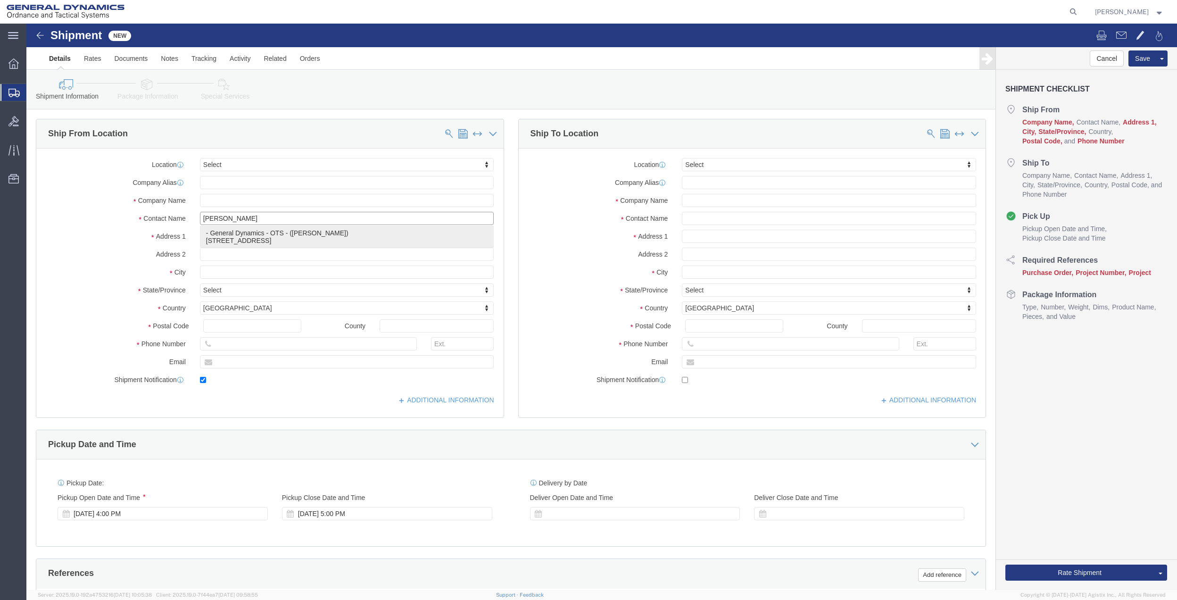
type input "[PERSON_NAME]"
type input "100 CARILLON pkwy"
type input "[GEOGRAPHIC_DATA]"
type input "33716"
type input "[PHONE_NUMBER]"
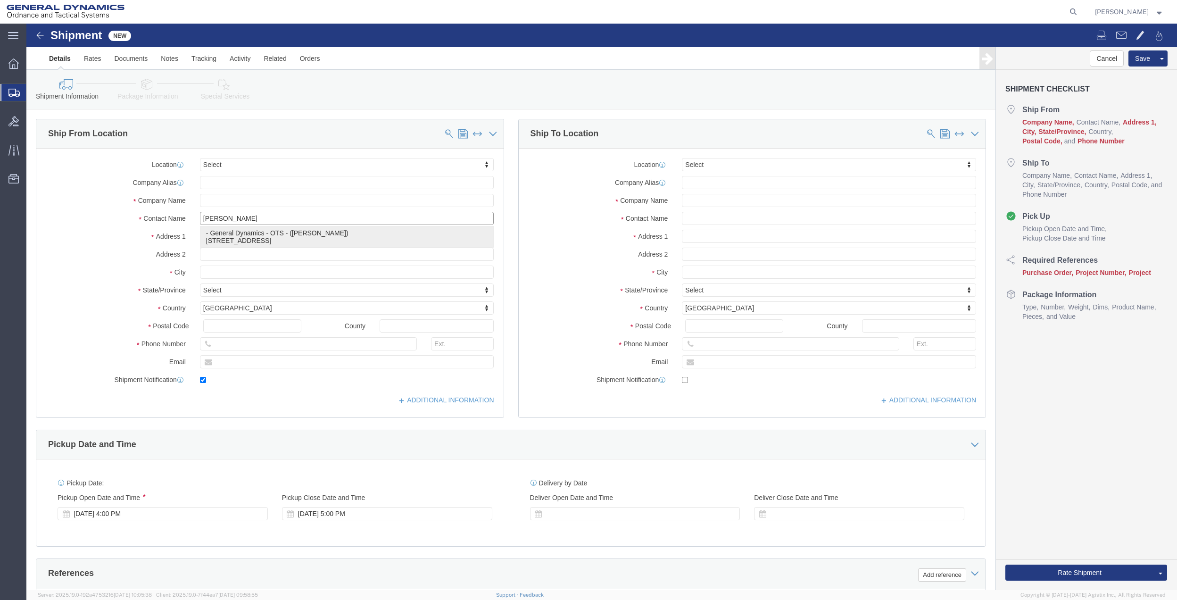
type input "[PERSON_NAME].[PERSON_NAME]@gd-ots."
checkbox input "true"
select select "FL"
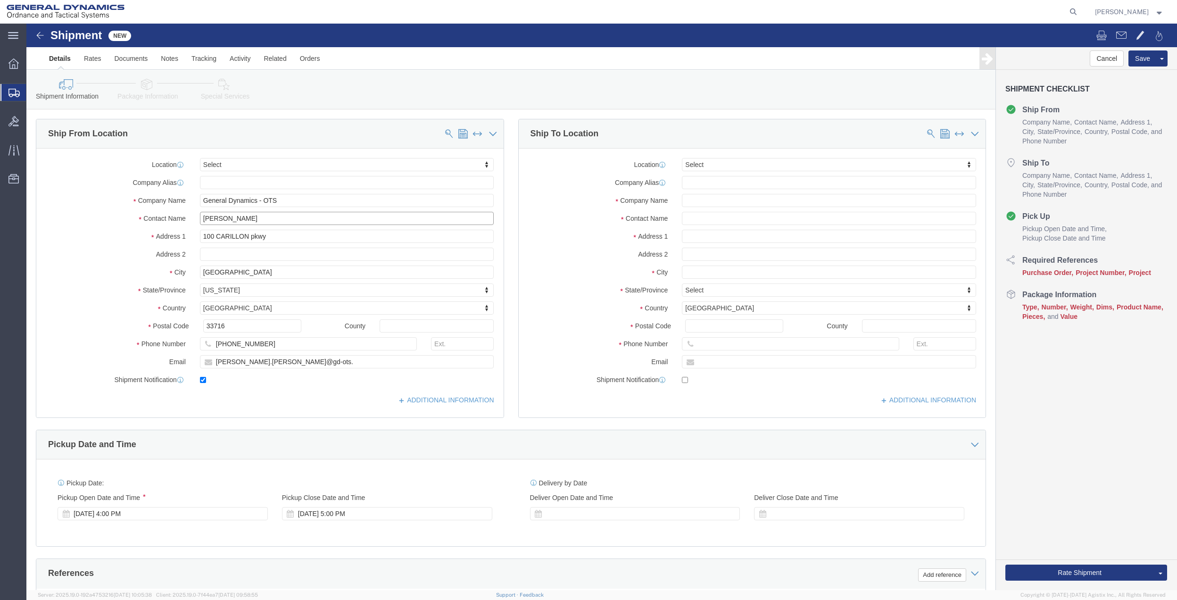
type input "[PERSON_NAME]"
click input "[PERSON_NAME].[PERSON_NAME]@gd-ots."
type input "[PERSON_NAME][EMAIL_ADDRESS][PERSON_NAME][DOMAIN_NAME]"
click div "Location Select Select My Profile Location GD-OTS [GEOGRAPHIC_DATA] (Commerce) …"
click input "text"
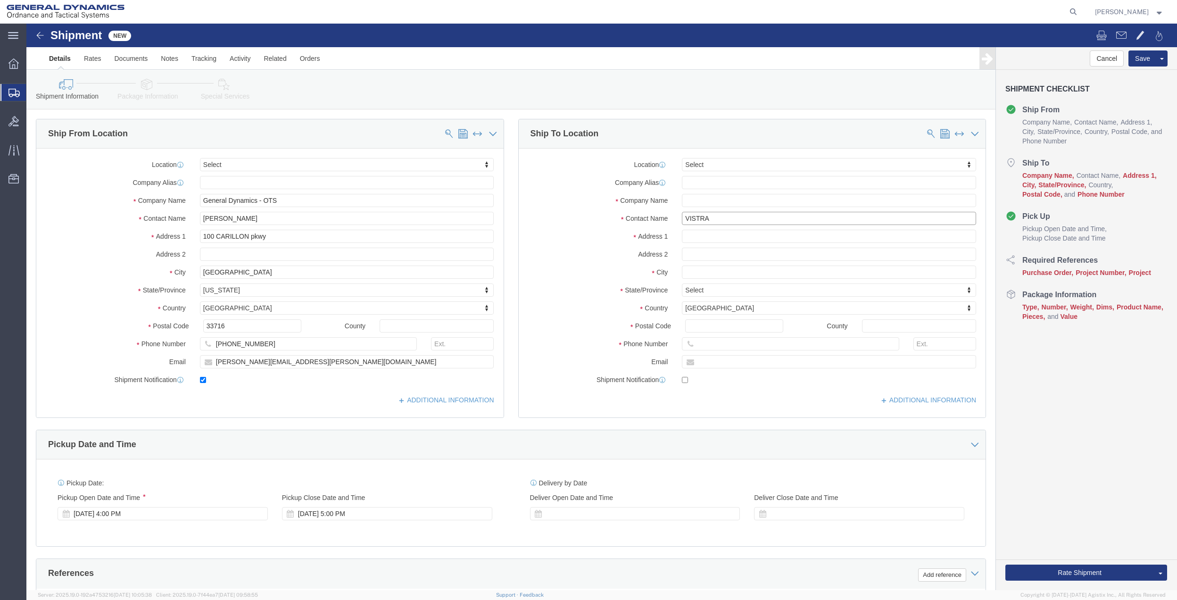
type input "VISTRA"
click input "text"
type input "[PERSON_NAME]"
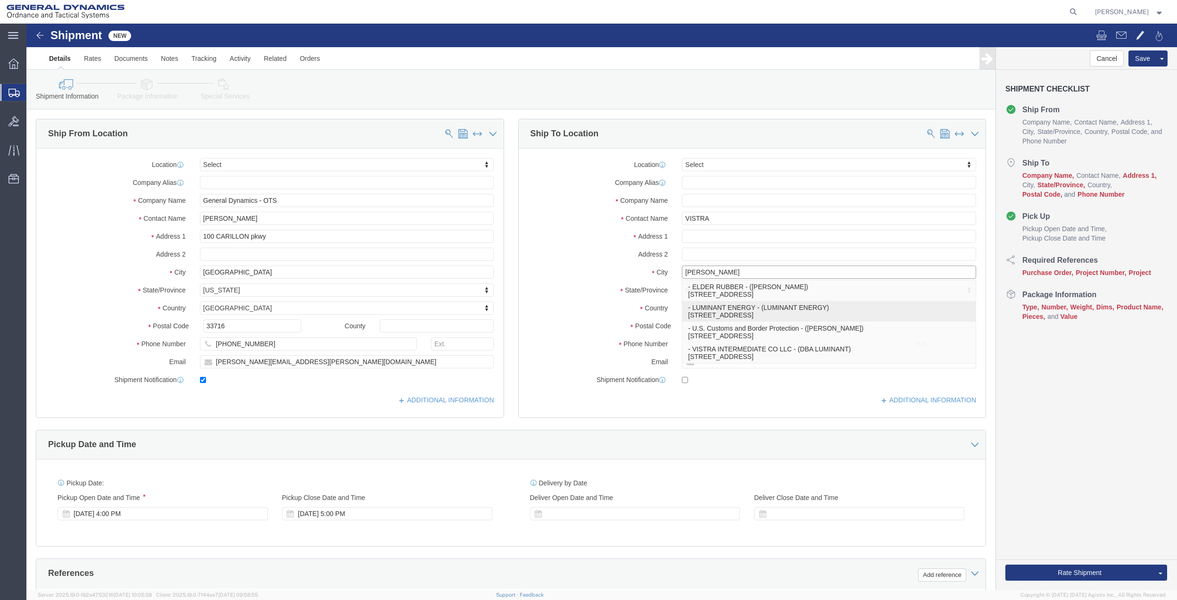
click p "- LUMINANT ENERGY - (LUMINANT ENERGY) [STREET_ADDRESS]"
type input "LUMINANT ENERGY"
type input "[STREET_ADDRESS]"
type input "[PERSON_NAME]"
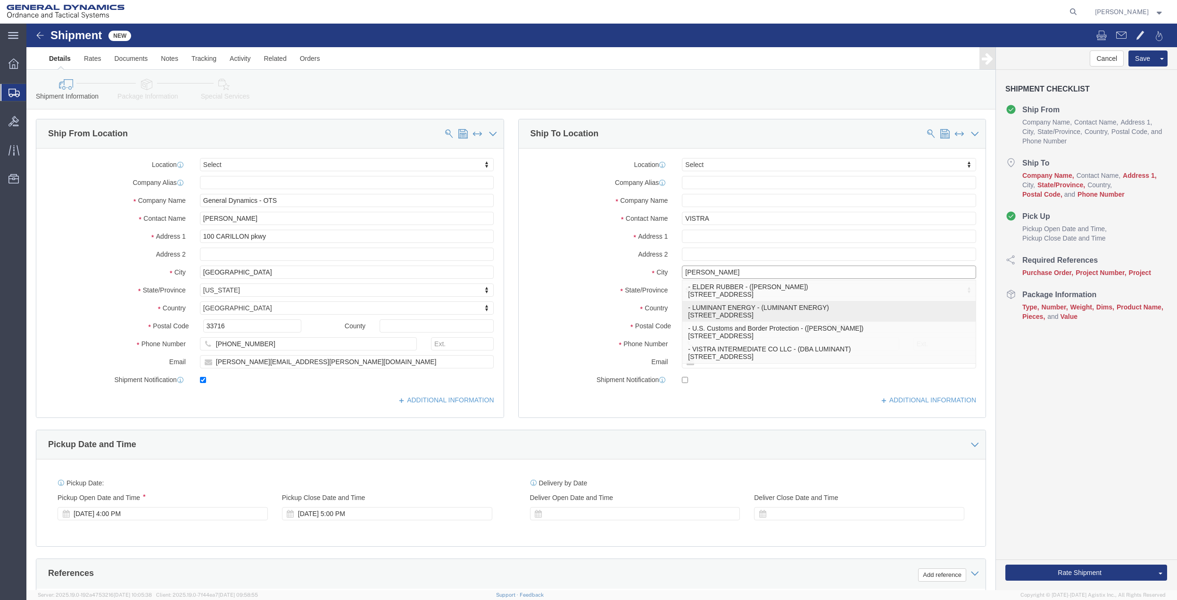
type input "75039"
select select "[GEOGRAPHIC_DATA]"
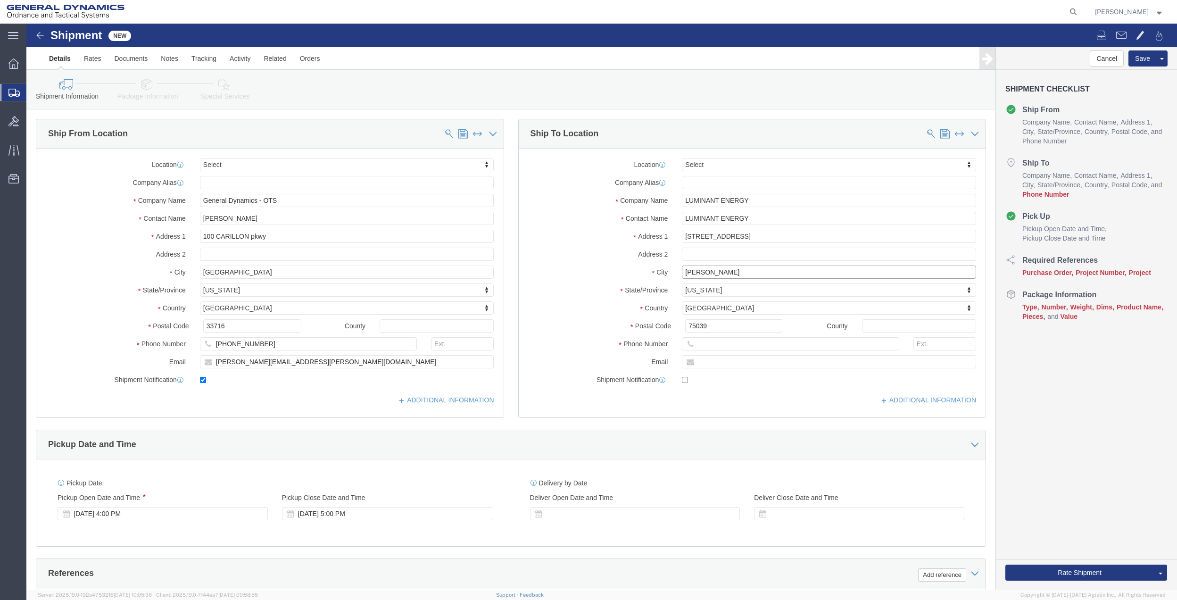
type input "[PERSON_NAME]"
click input "LUMINANT ENERGY"
click p "- VISTRA INTERMEDIATE CO LLC - (DBA LUMINANT) [STREET_ADDRESS]"
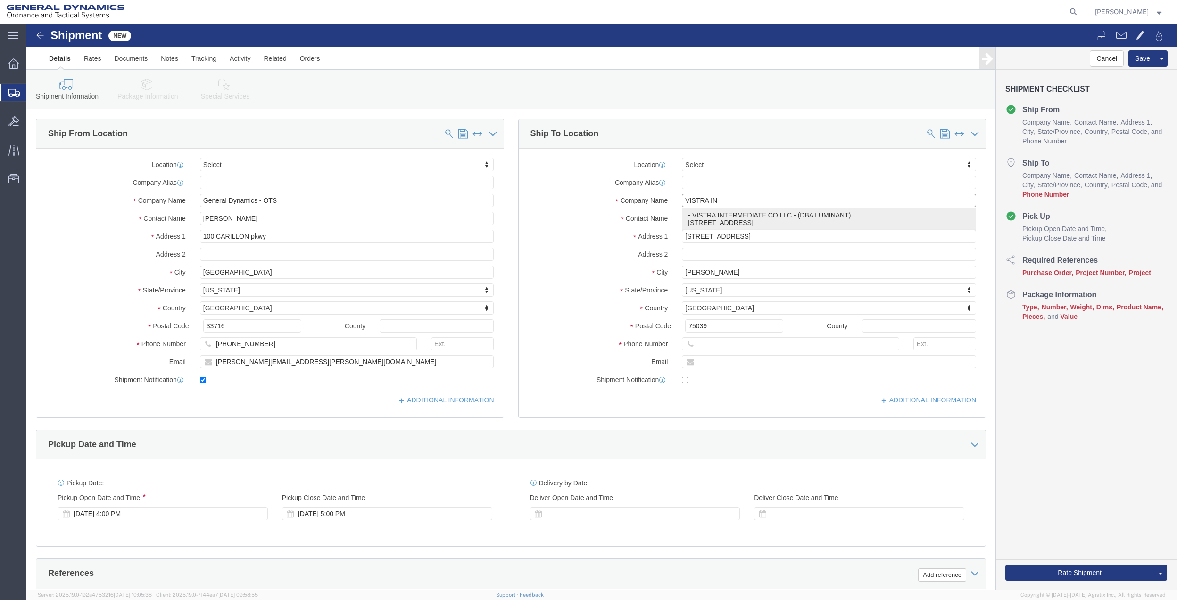
type input "VISTRA INTERMEDIATE CO LLC"
type input "DBA LUMINANT"
select select "[GEOGRAPHIC_DATA]"
type input "VISTRA INTERMEDIATE CO LLC"
click input "DBA LUMINANT"
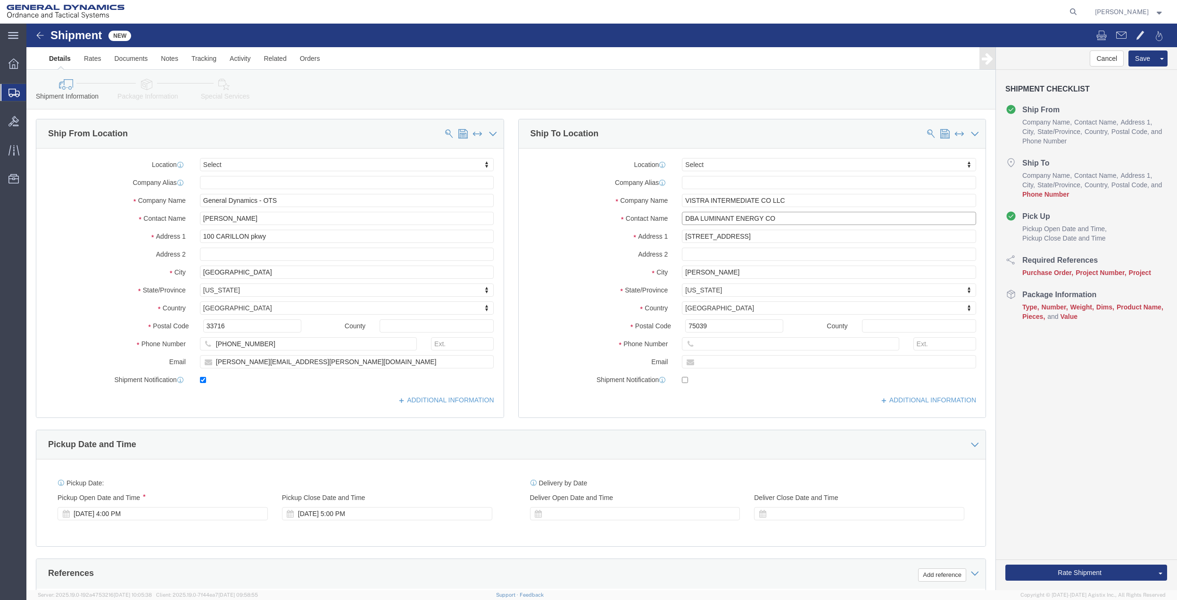
type input "DBA LUMINANT ENERGY CO"
click input "[PHONE_NUMBER]"
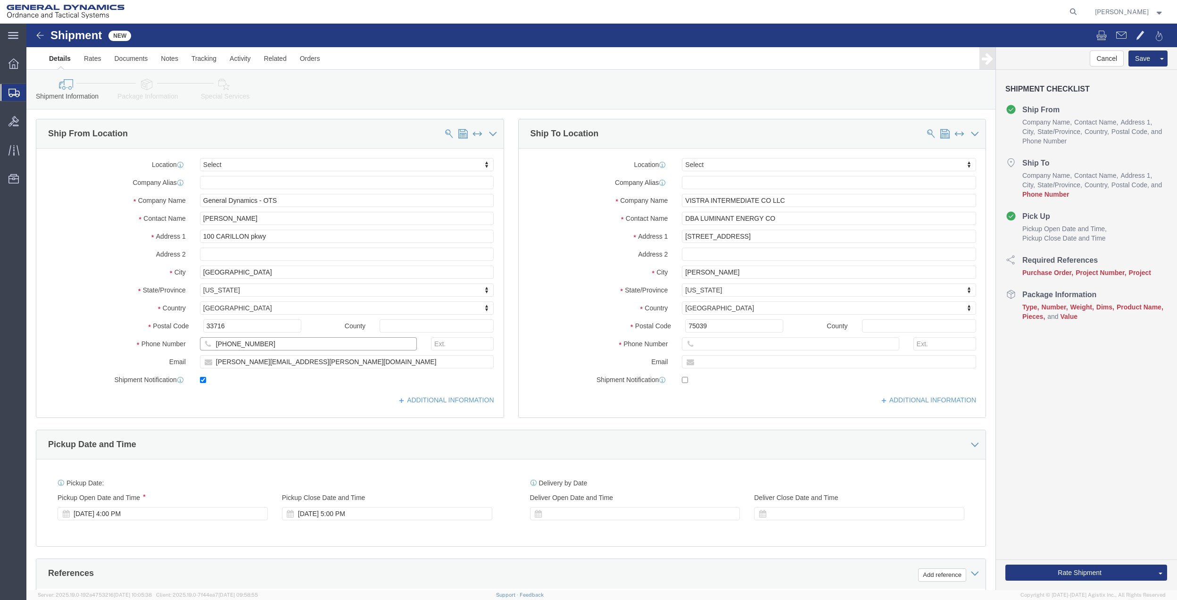
click input "[PHONE_NUMBER]"
click input "text"
paste input "[PHONE_NUMBER]"
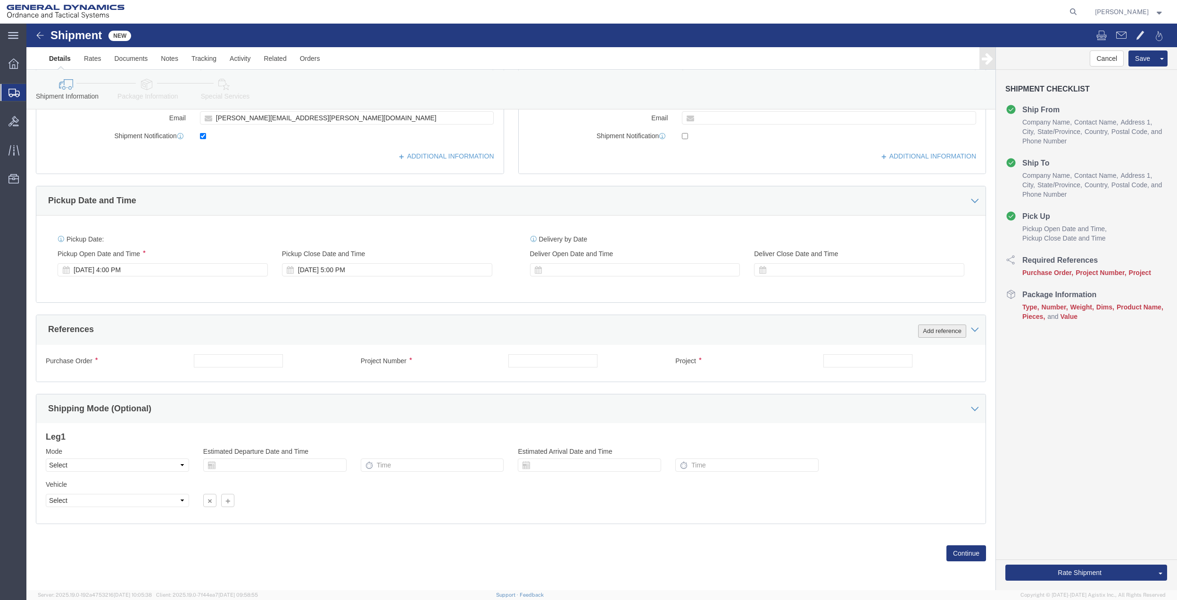
type input "[PHONE_NUMBER]"
click button "Add reference"
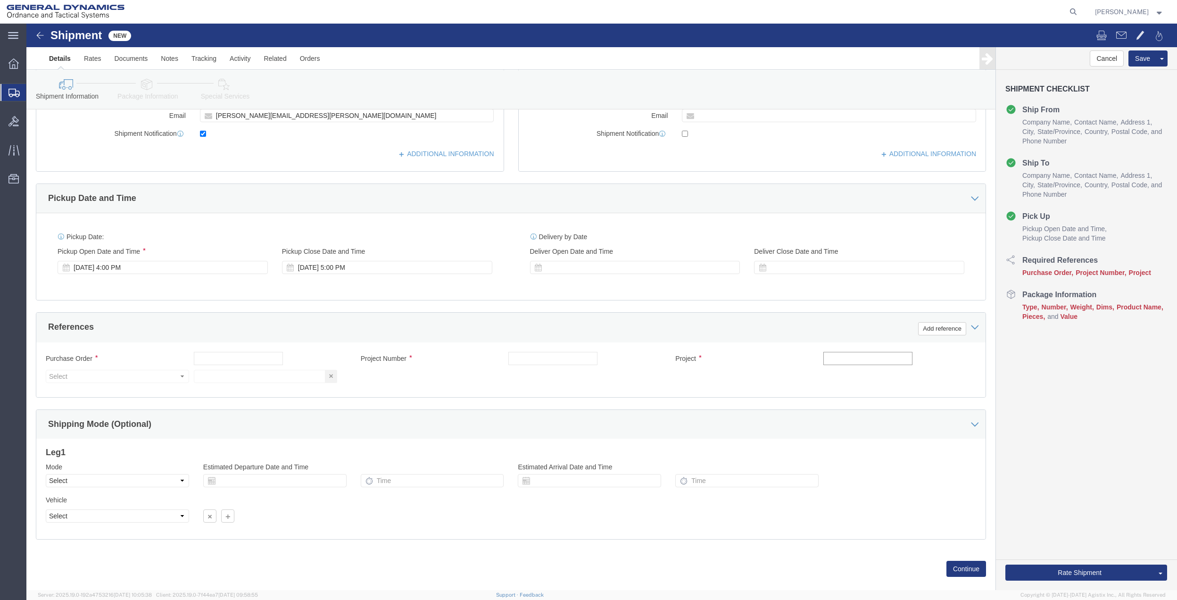
click input "text"
click input "AFM 50 MESQUITE"
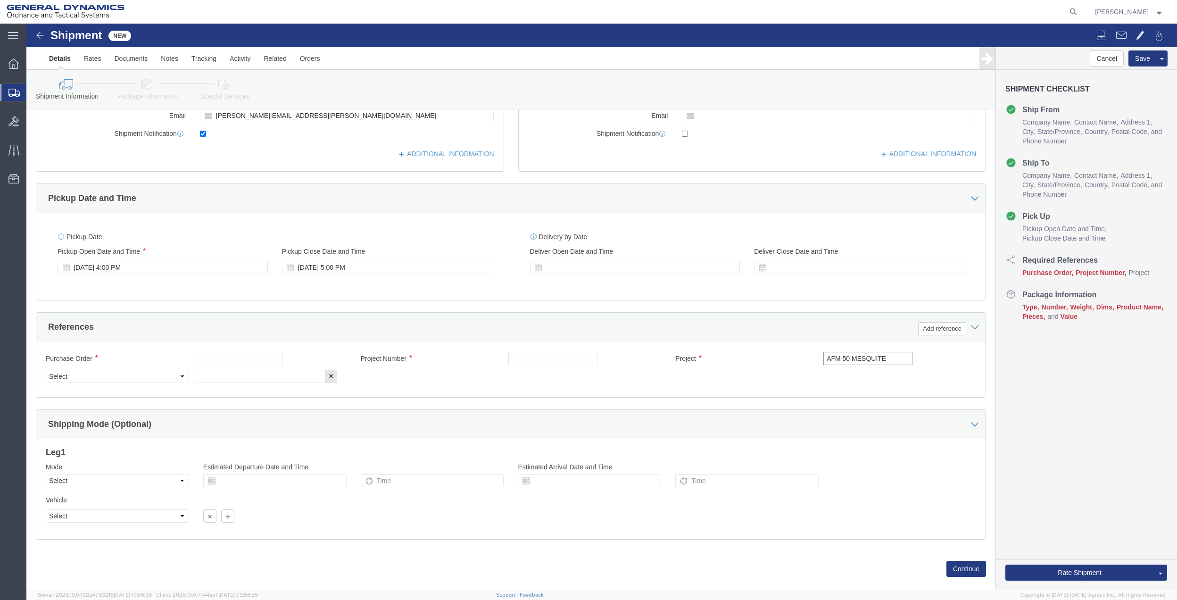
click input "AFM 50 MESQUITE"
type input "AFM 50 MESQUITE"
click input "text"
paste input "AFM 50 MESQUITE"
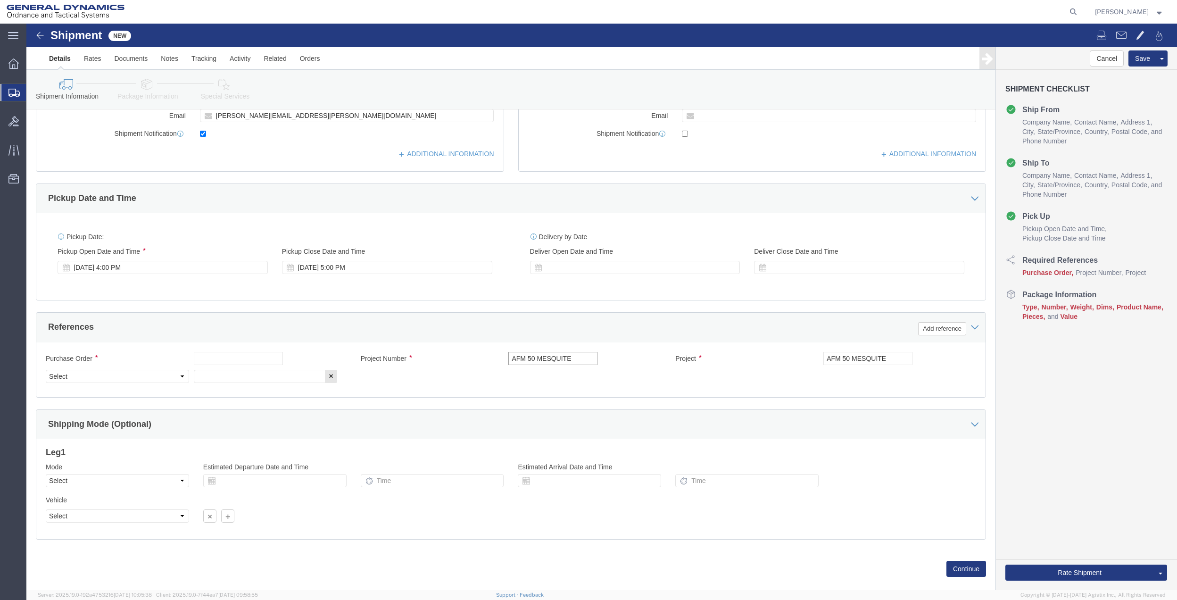
type input "AFM 50 MESQUITE"
click div "Purchase Order Project Number AFM 50 MESQUITE Project AFM 50 MESQUITE Select Ac…"
drag, startPoint x: 244, startPoint y: 327, endPoint x: 239, endPoint y: 333, distance: 7.7
click div "Purchase Order Project Number AFM 50 MESQUITE Project AFM 50 MESQUITE Select Ac…"
drag, startPoint x: 239, startPoint y: 333, endPoint x: 223, endPoint y: 347, distance: 21.1
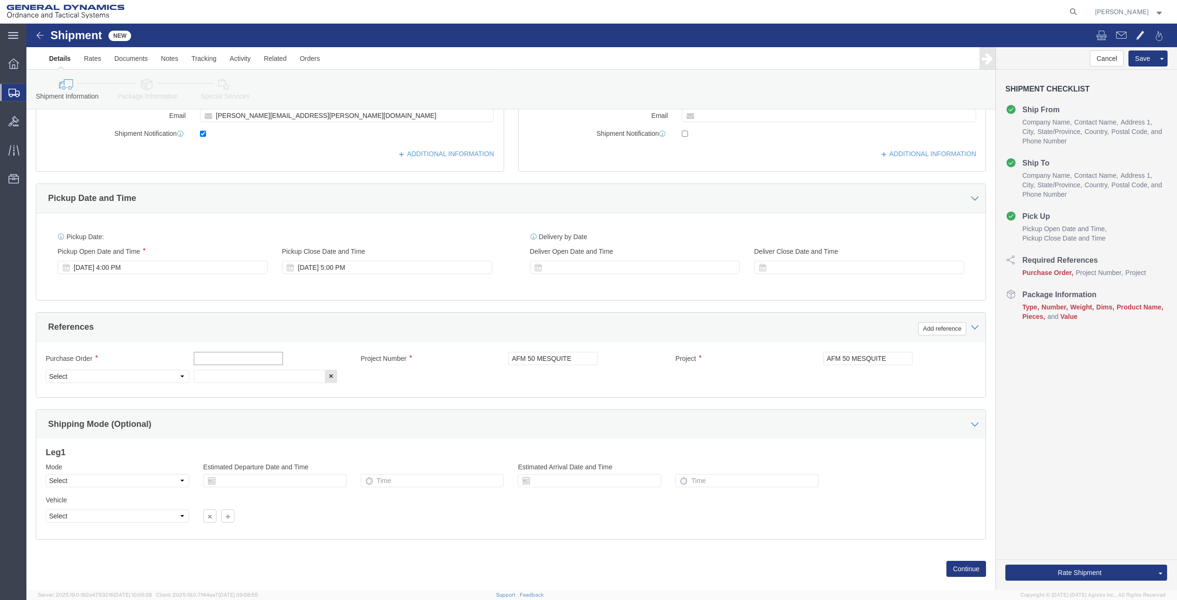
click input "text"
paste input "AFM 50 MESQUITE"
type input "AFM 50 MESQUITE"
drag, startPoint x: 217, startPoint y: 352, endPoint x: 189, endPoint y: 354, distance: 28.4
click input "text"
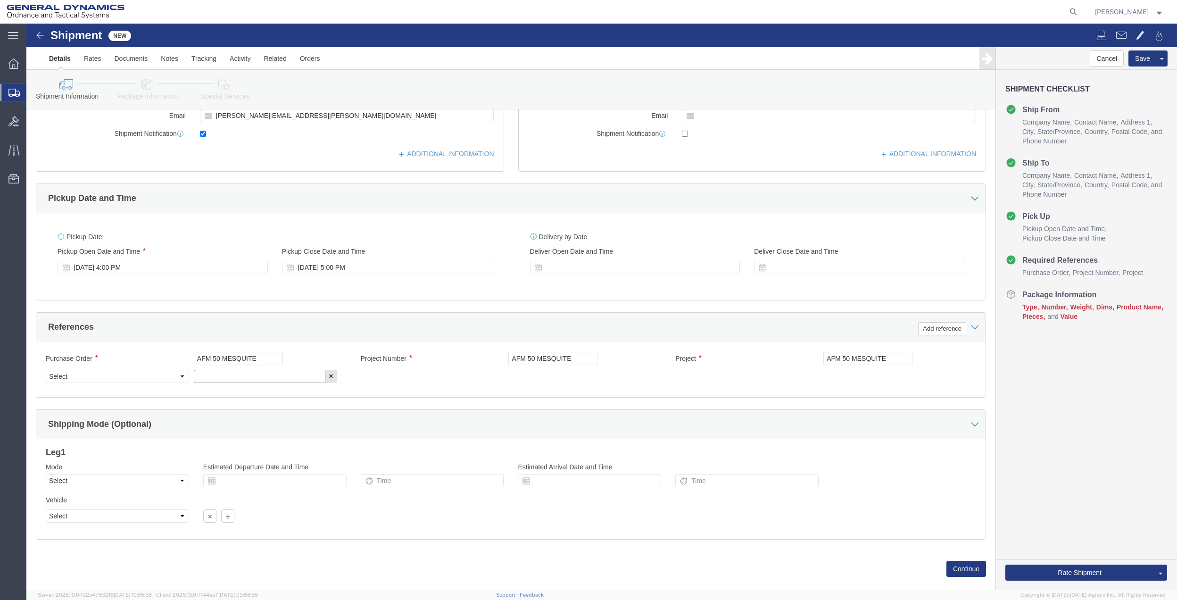
paste input "AFM 50 MESQUITE"
type input "AFM 50 MESQUITE"
drag, startPoint x: 127, startPoint y: 353, endPoint x: 117, endPoint y: 346, distance: 11.9
click select "Select Account Type Activity ID Airline Appointment Number ASN Batch Request # …"
select select "DEPT"
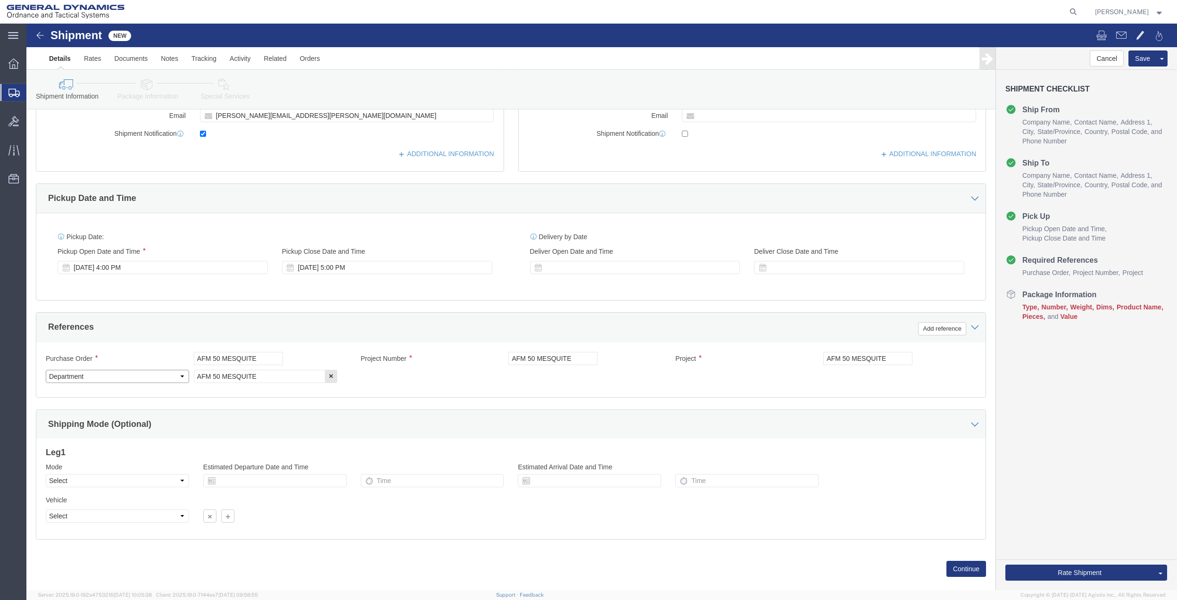
click select "Select Account Type Activity ID Airline Appointment Number ASN Batch Request # …"
drag, startPoint x: 131, startPoint y: 73, endPoint x: 131, endPoint y: 68, distance: 5.2
click link "Package Information"
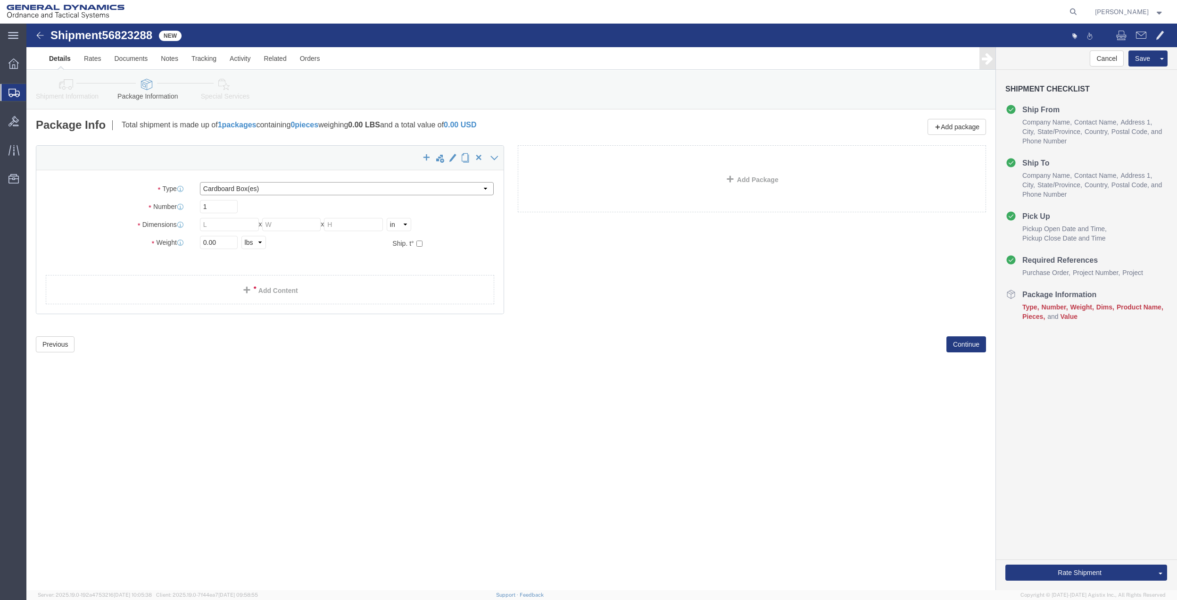
drag, startPoint x: 232, startPoint y: 166, endPoint x: 229, endPoint y: 174, distance: 8.9
click select "Select Bale(s) Basket(s) Bolt(s) Bottle(s) Buckets Bulk Bundle(s) Can(s) Cardbo…"
select select "ENV"
click select "Select Bale(s) Basket(s) Bolt(s) Bottle(s) Buckets Bulk Bundle(s) Can(s) Cardbo…"
type input "9.50"
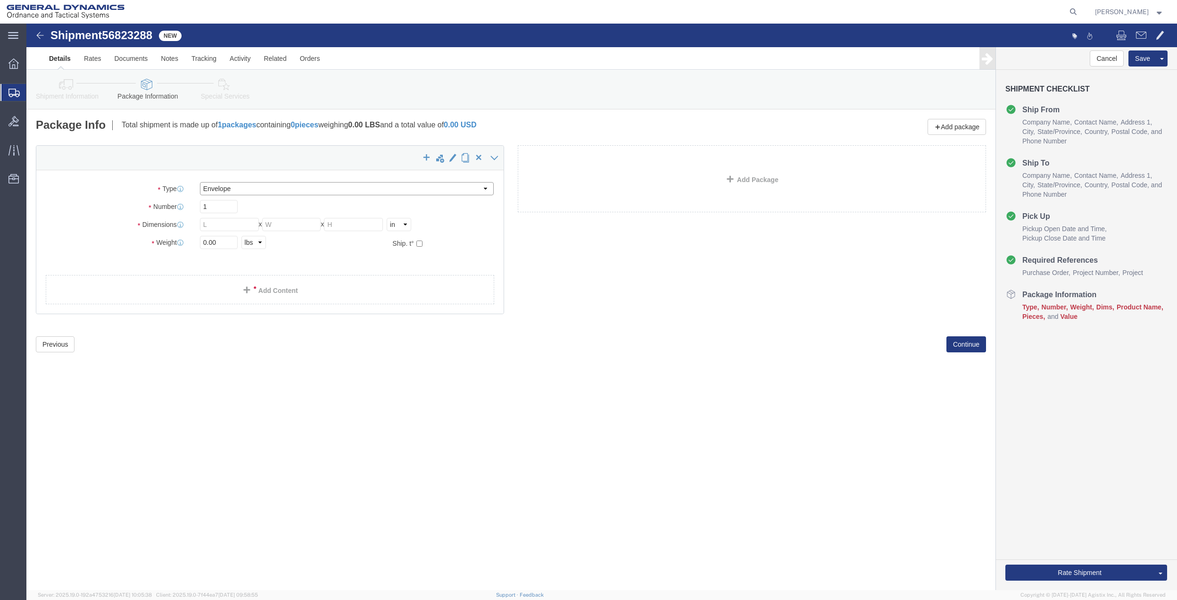
type input "12.50"
type input "0.25"
type input "1"
click link "Add Content"
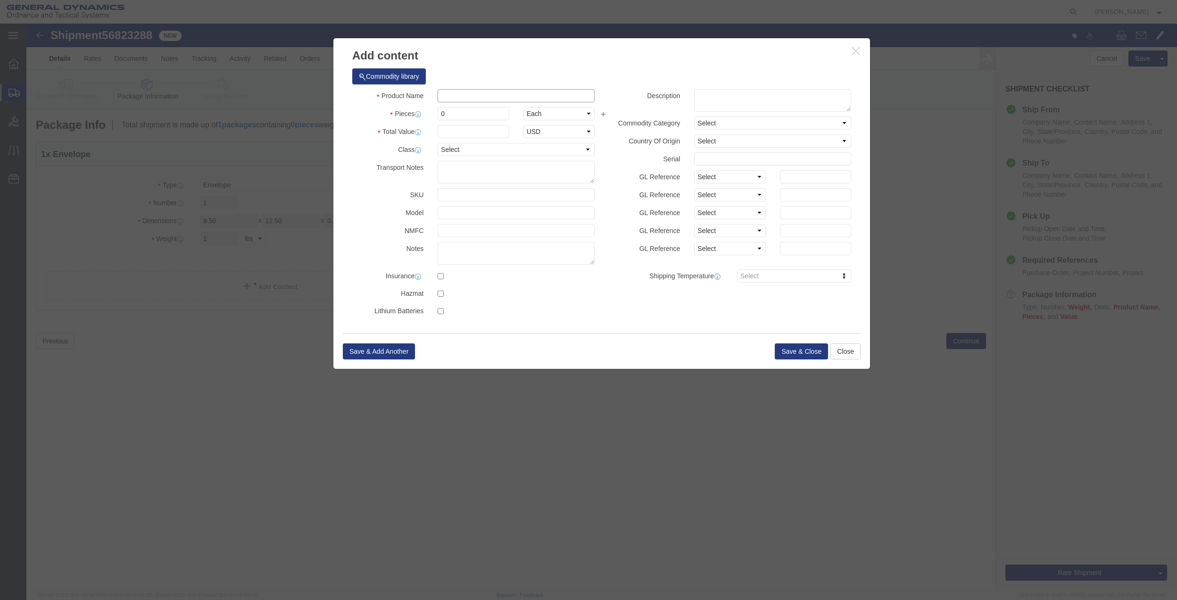
drag, startPoint x: 467, startPoint y: 69, endPoint x: 466, endPoint y: 75, distance: 5.2
click input "text"
type input "misc"
type input "100"
select select "US"
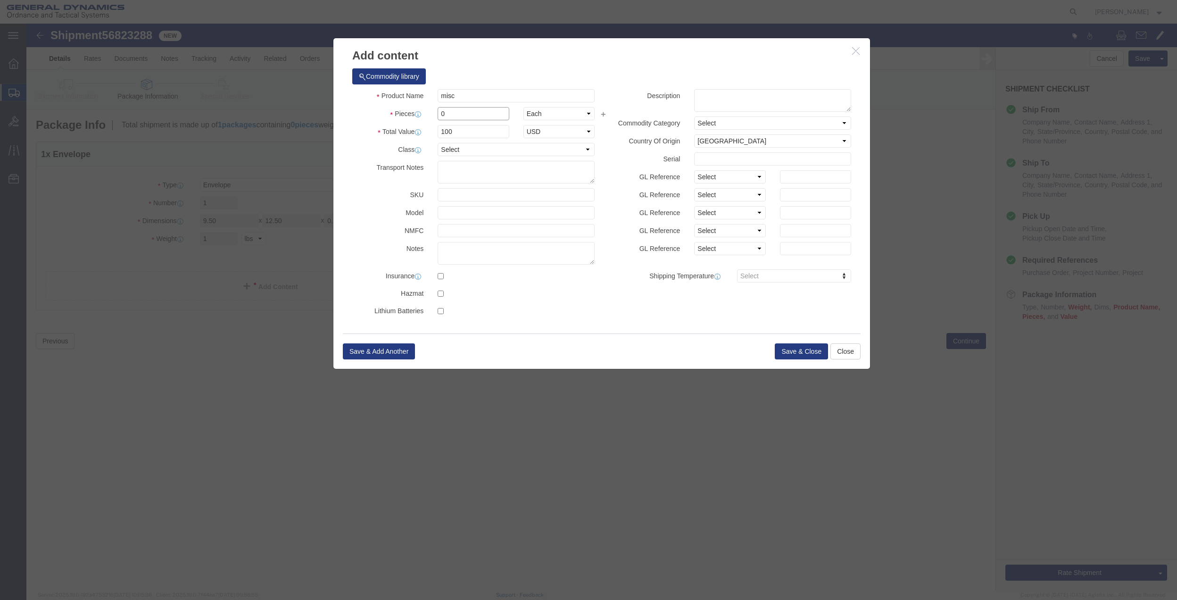
click input "0"
type input "01"
click select "Select 50 55 60 65 70 85 92.5 100 125 175 250 300 400"
select select "70"
click select "Select 50 55 60 65 70 85 92.5 100 125 175 250 300 400"
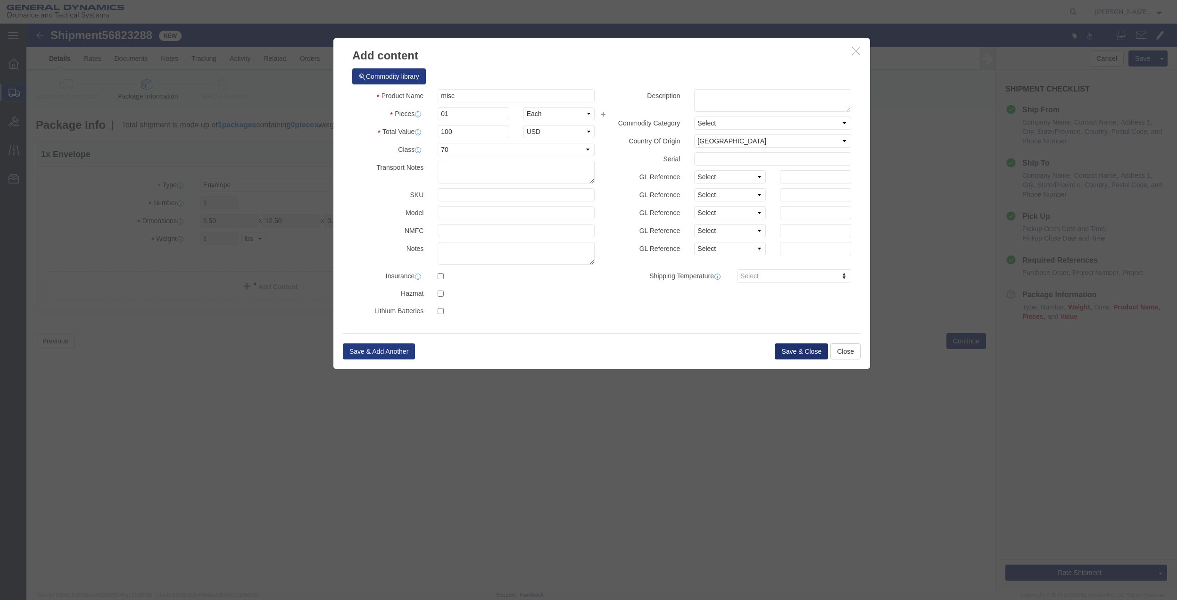
click button "Save & Close"
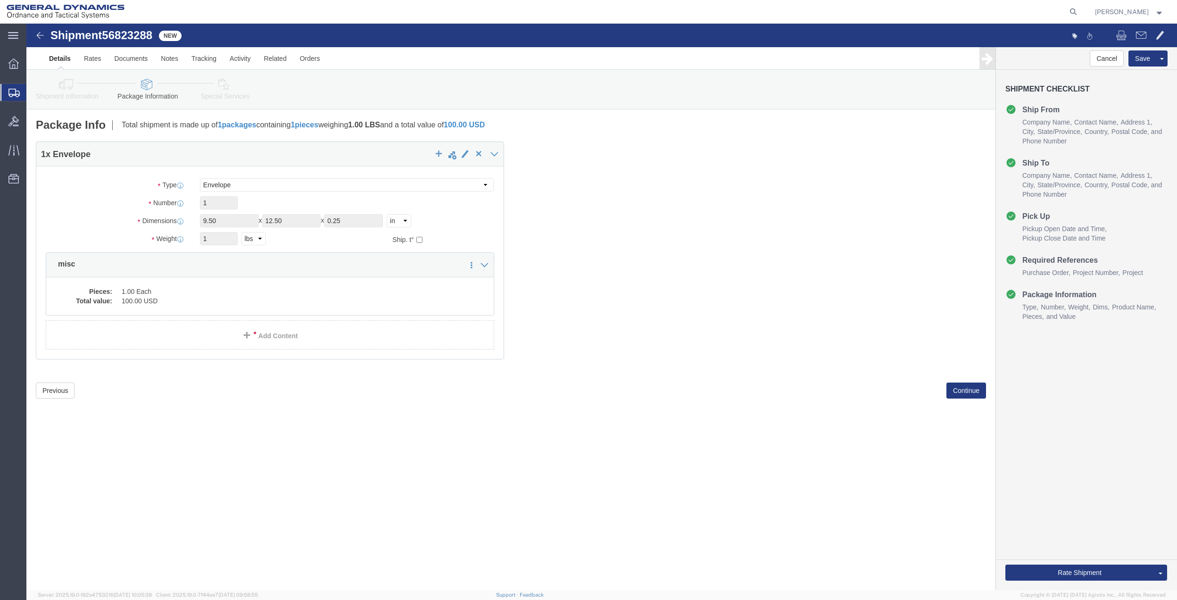
click icon
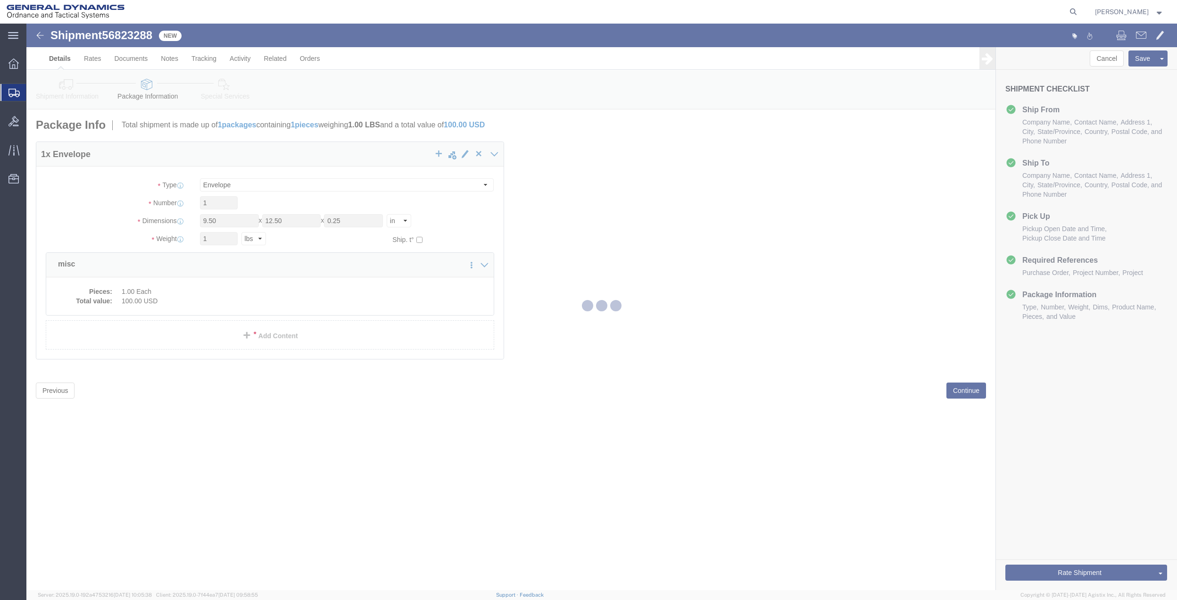
select select
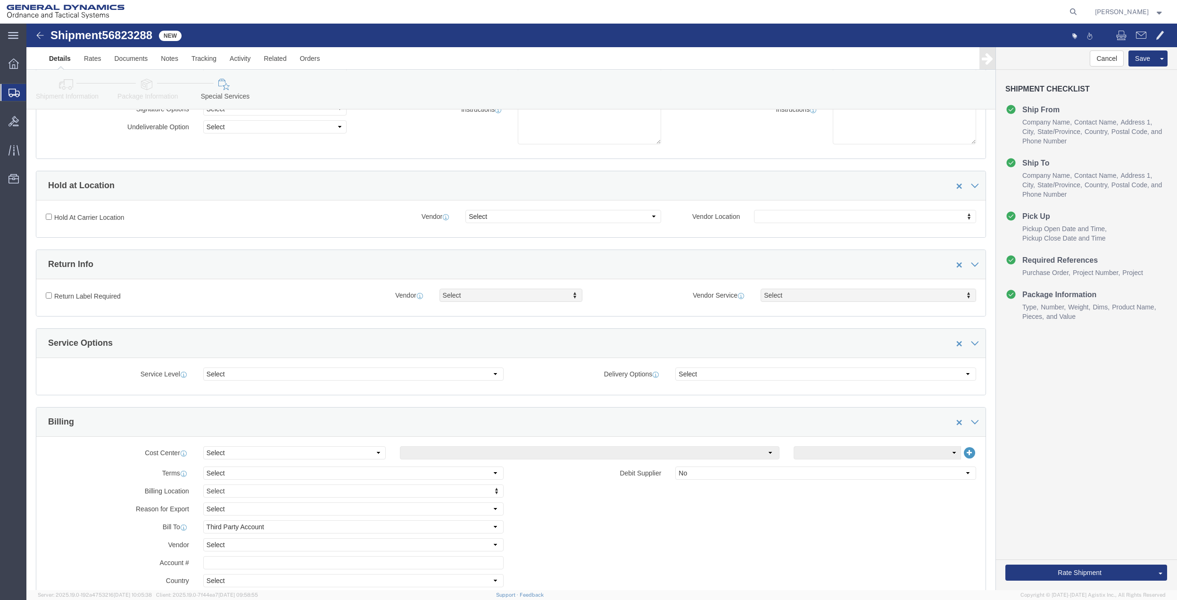
scroll to position [125, 0]
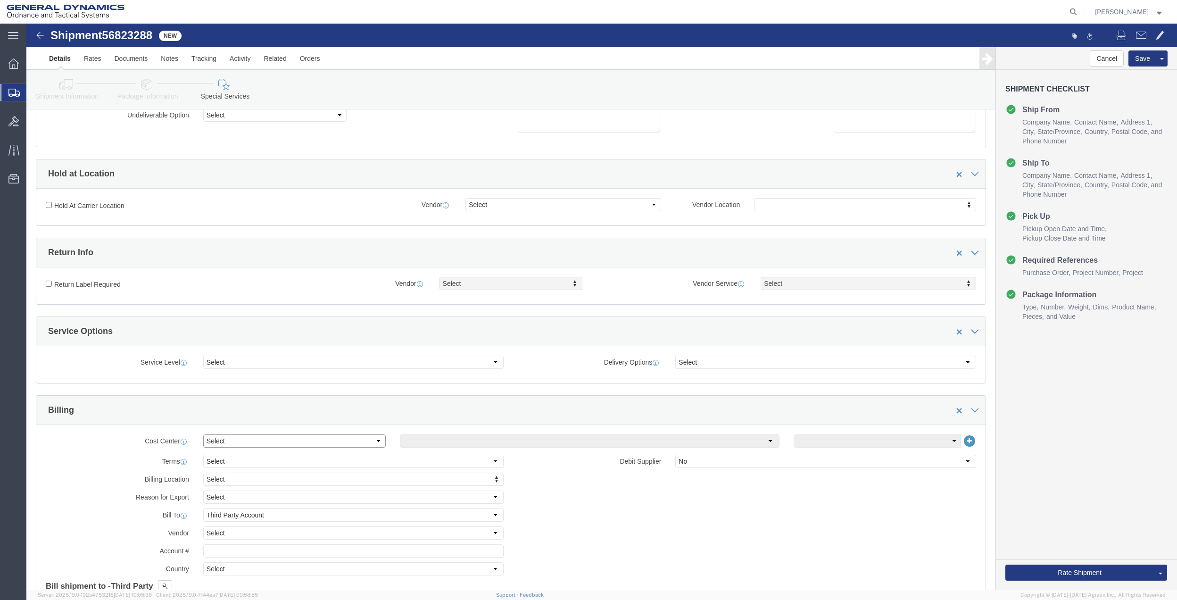
click select "Select Buyer Cost Center Department Operations Number Order Number Sales Person"
select select "DEPARTMENT"
click select "Select Buyer Cost Center Department Operations Number Order Number Sales Person"
click select "Select [GEOGRAPHIC_DATA] [GEOGRAPHIC_DATA] [GEOGRAPHIC_DATA] [GEOGRAPHIC_DATA] …"
select select "1763983"
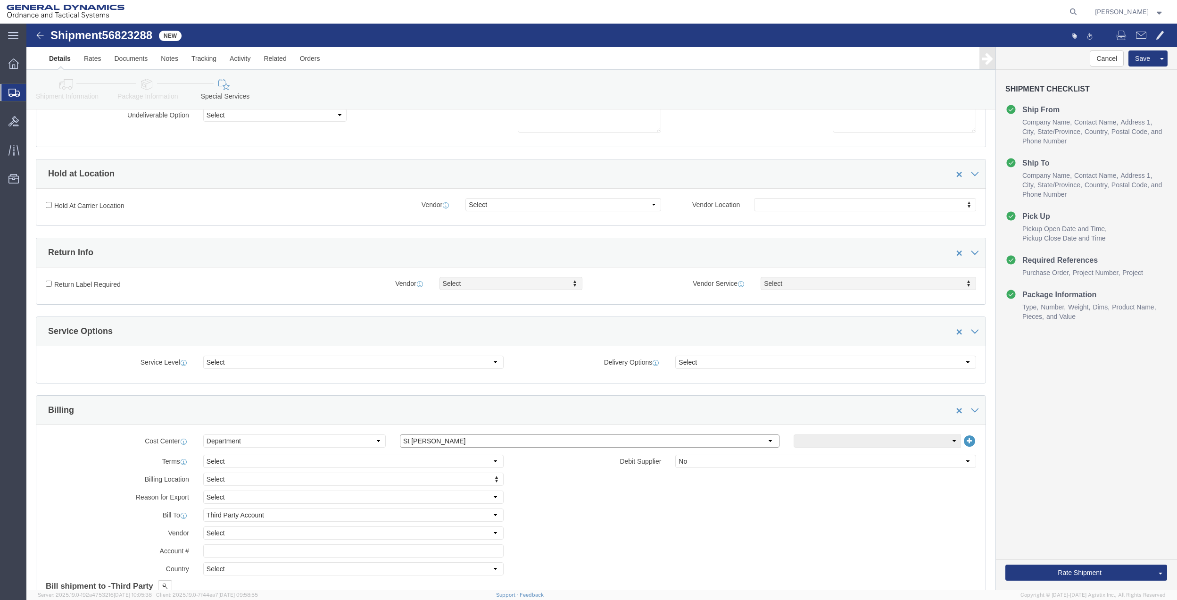
click select "Select [GEOGRAPHIC_DATA] [GEOGRAPHIC_DATA] [GEOGRAPHIC_DATA] [GEOGRAPHIC_DATA] …"
click select "Select 10AFM 10GAG 10GAH 10GFL 10GFO 10GIE 10GIS 30MABS St [PERSON_NAME] Program"
select select "214681"
click select "Select 10AFM 10GAG 10GAH 10GFL 10GFO 10GIE 10GIS 30MABS St [PERSON_NAME] Program"
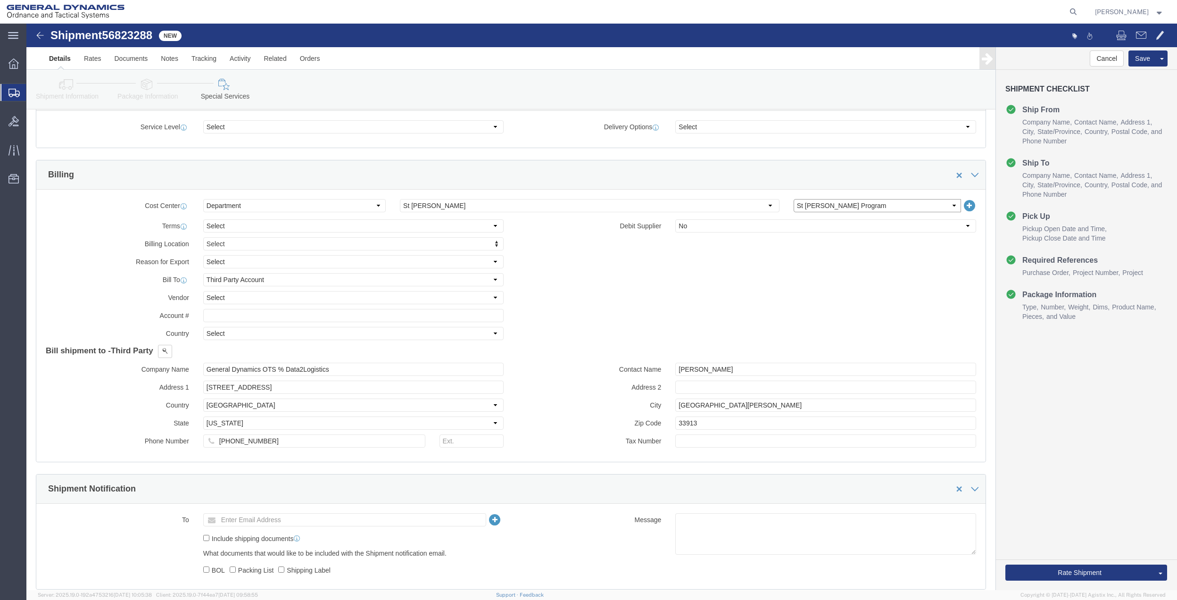
scroll to position [377, 0]
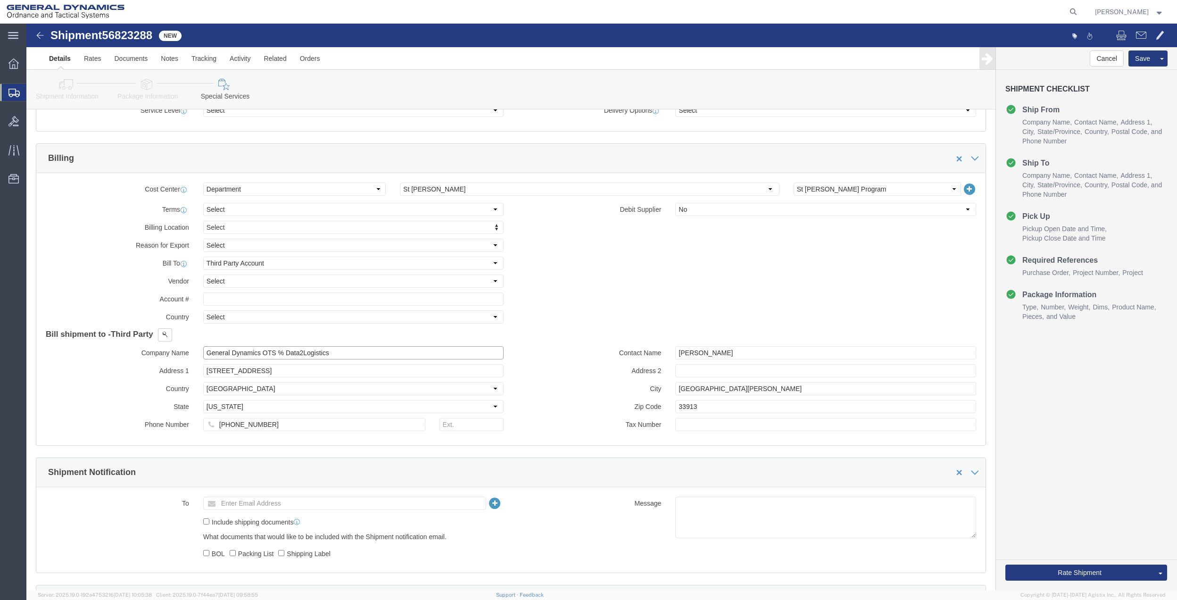
click input "General Dynamics OTS % Data2Logistics"
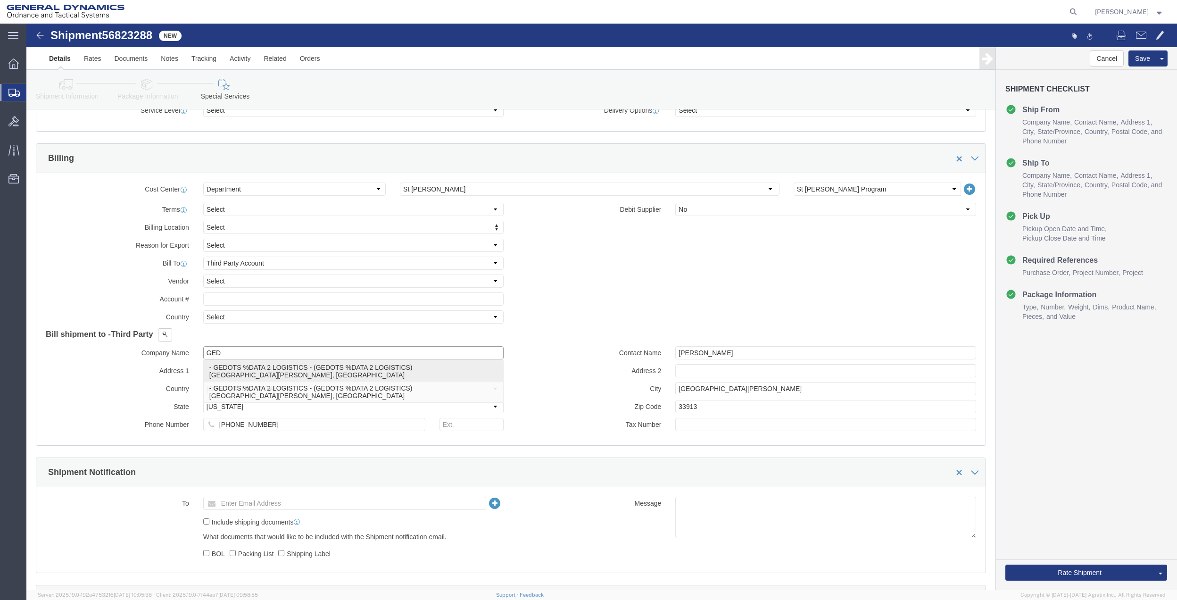
click p "- GEDOTS %DATA 2 LOGISTICS - (GEDOTS %DATA 2 LOGISTICS) [GEOGRAPHIC_DATA][PERSO…"
type input "GEDOTS %DATA 2 LOGISTICS"
type input "PO BOX 61050"
type input "GEDOTS %DATA 2 LOGISTICS"
type input "FORT [PERSON_NAME]"
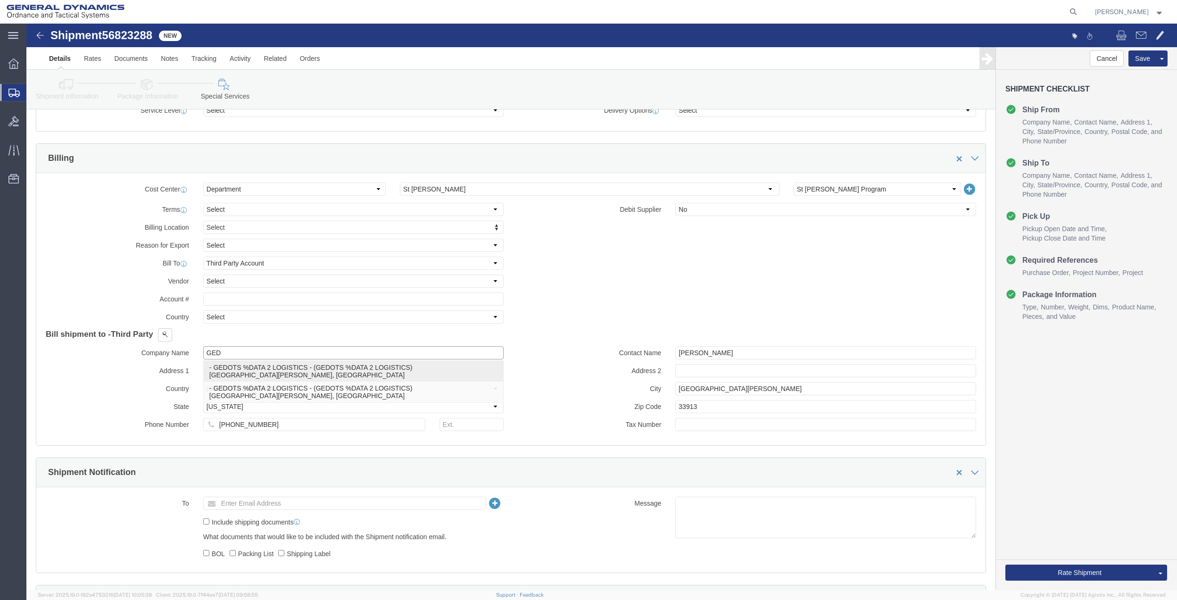
type input "33906"
select select "FL"
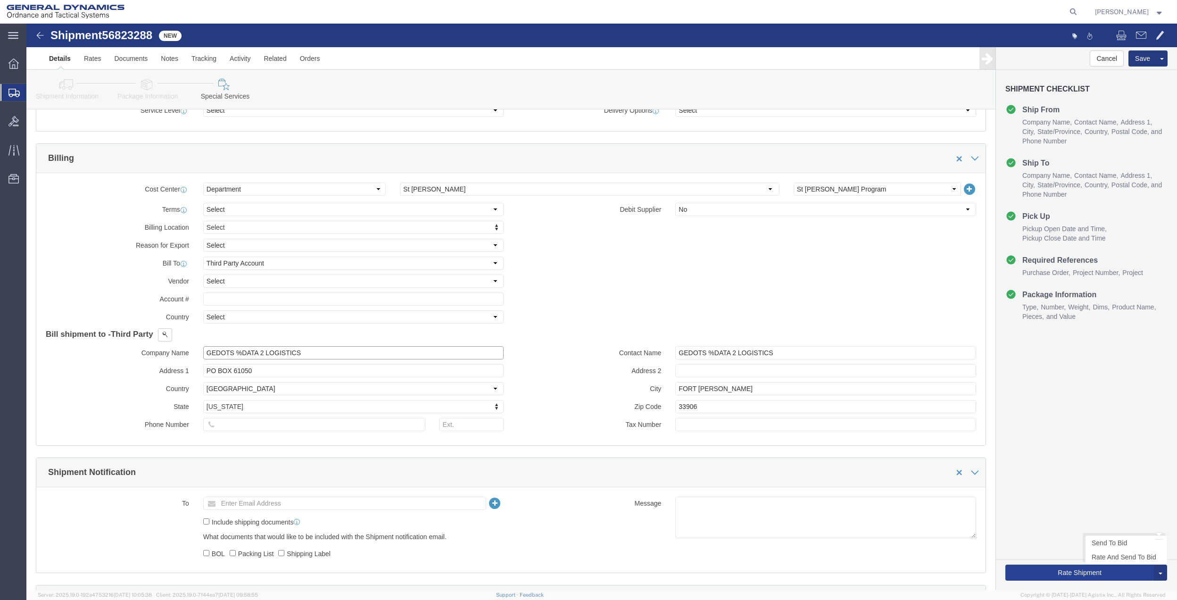
type input "GEDOTS %DATA 2 LOGISTICS"
click button "Rate Shipment"
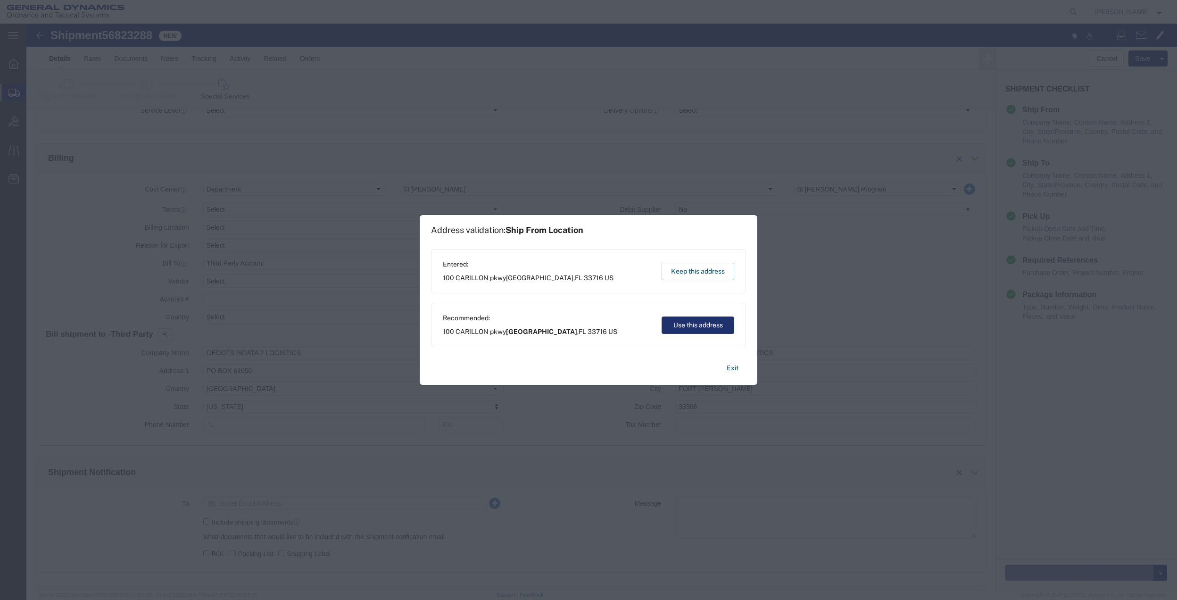
click at [690, 326] on button "Use this address" at bounding box center [698, 324] width 73 height 17
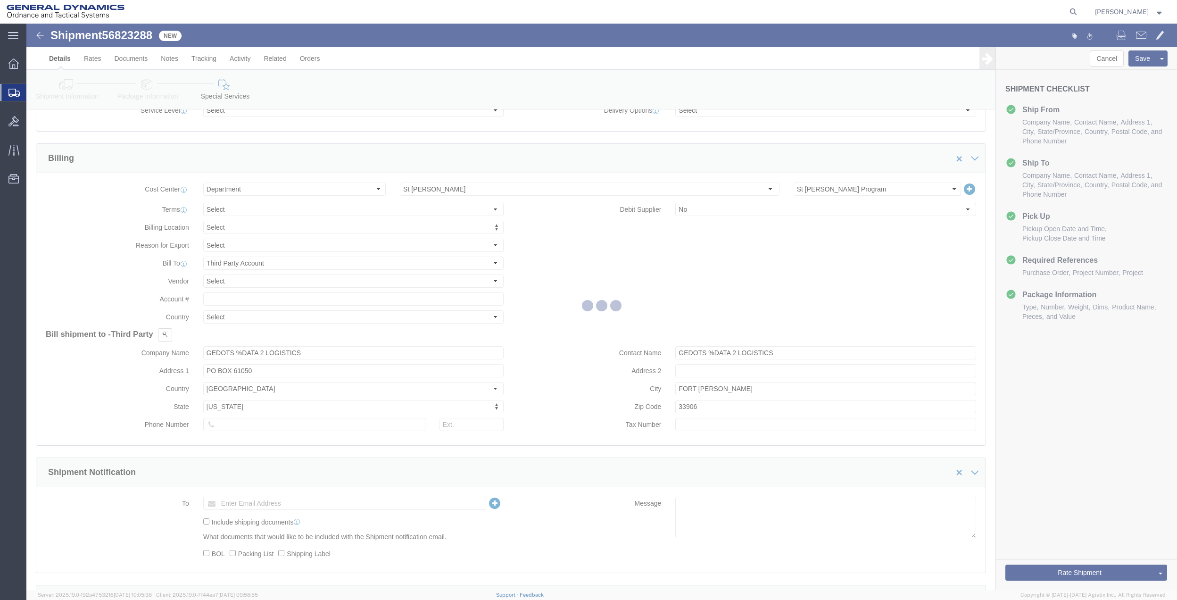
scroll to position [0, 0]
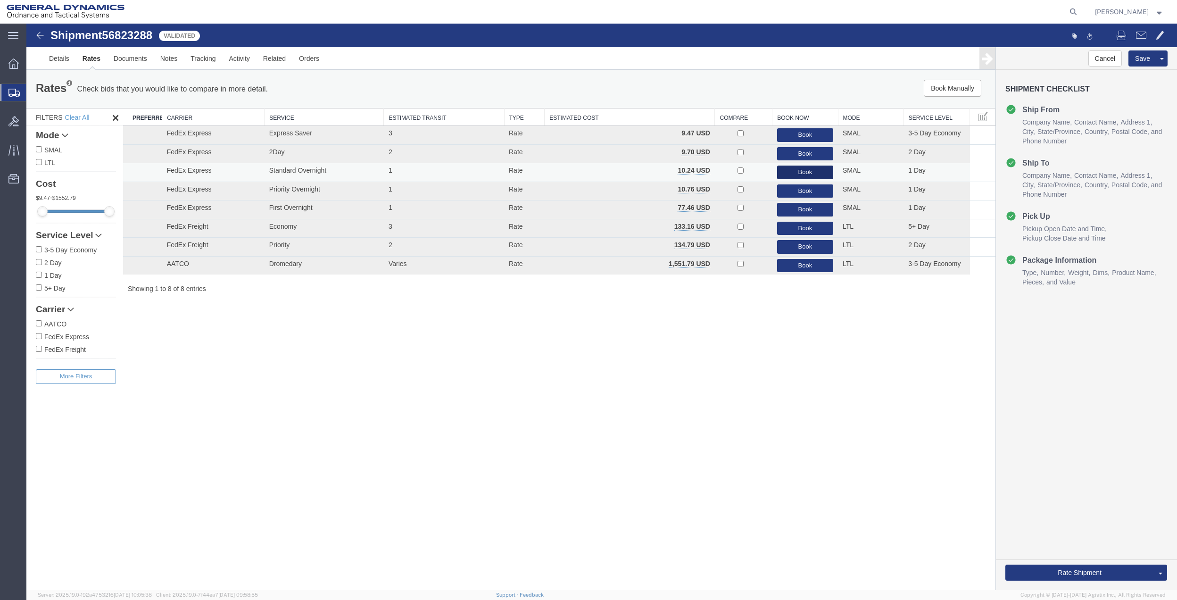
click at [804, 168] on button "Book" at bounding box center [805, 173] width 56 height 14
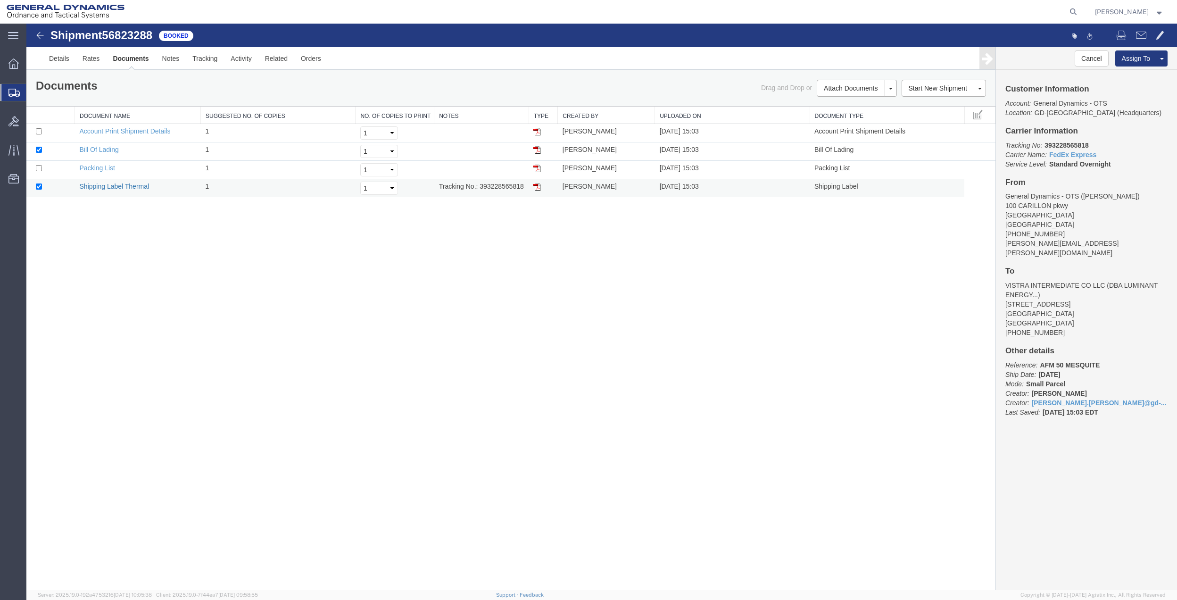
click at [110, 187] on link "Shipping Label Thermal" at bounding box center [115, 186] width 70 height 8
